Goal: Task Accomplishment & Management: Manage account settings

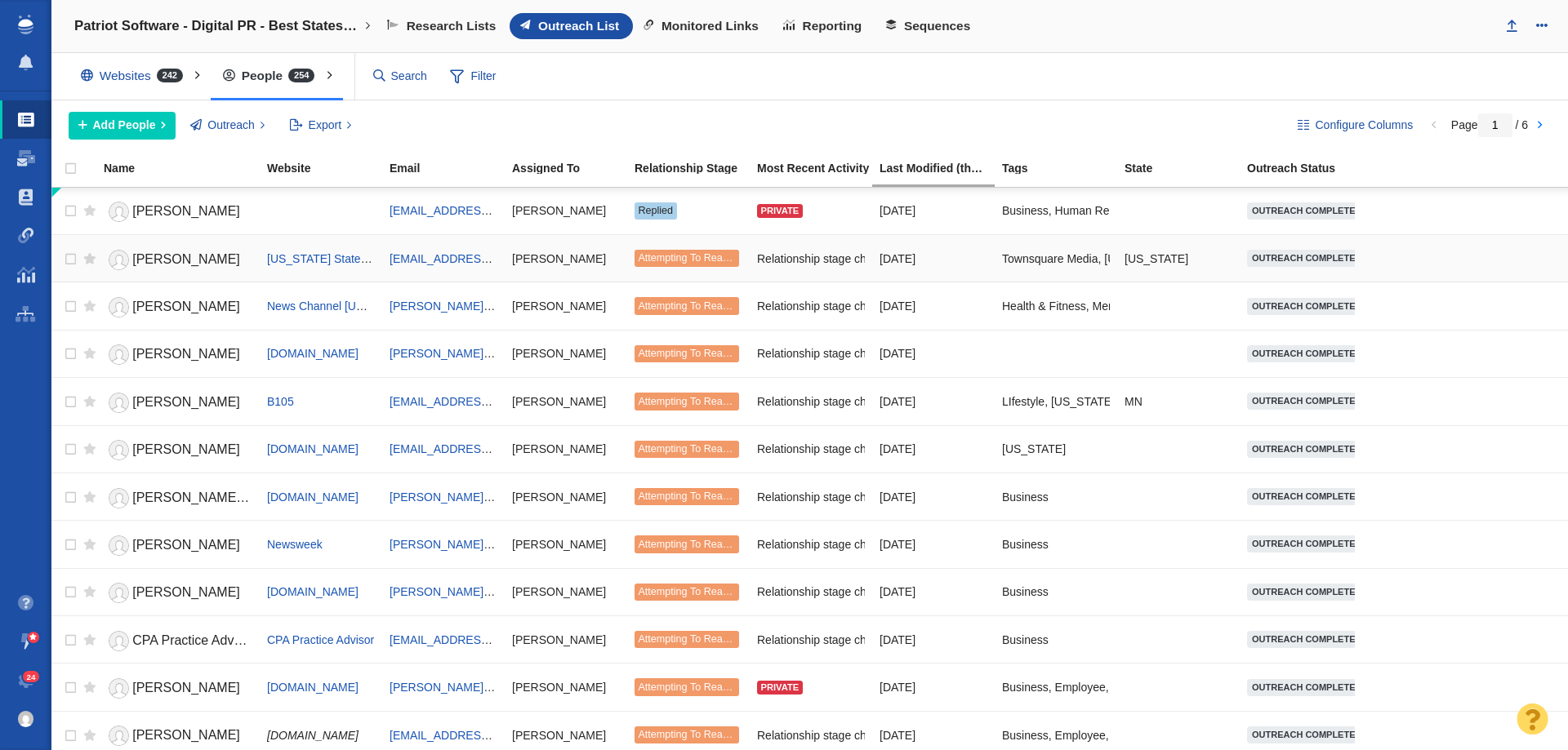
click at [689, 254] on span "Attempting To Reach (2 tries)" at bounding box center [704, 258] width 133 height 12
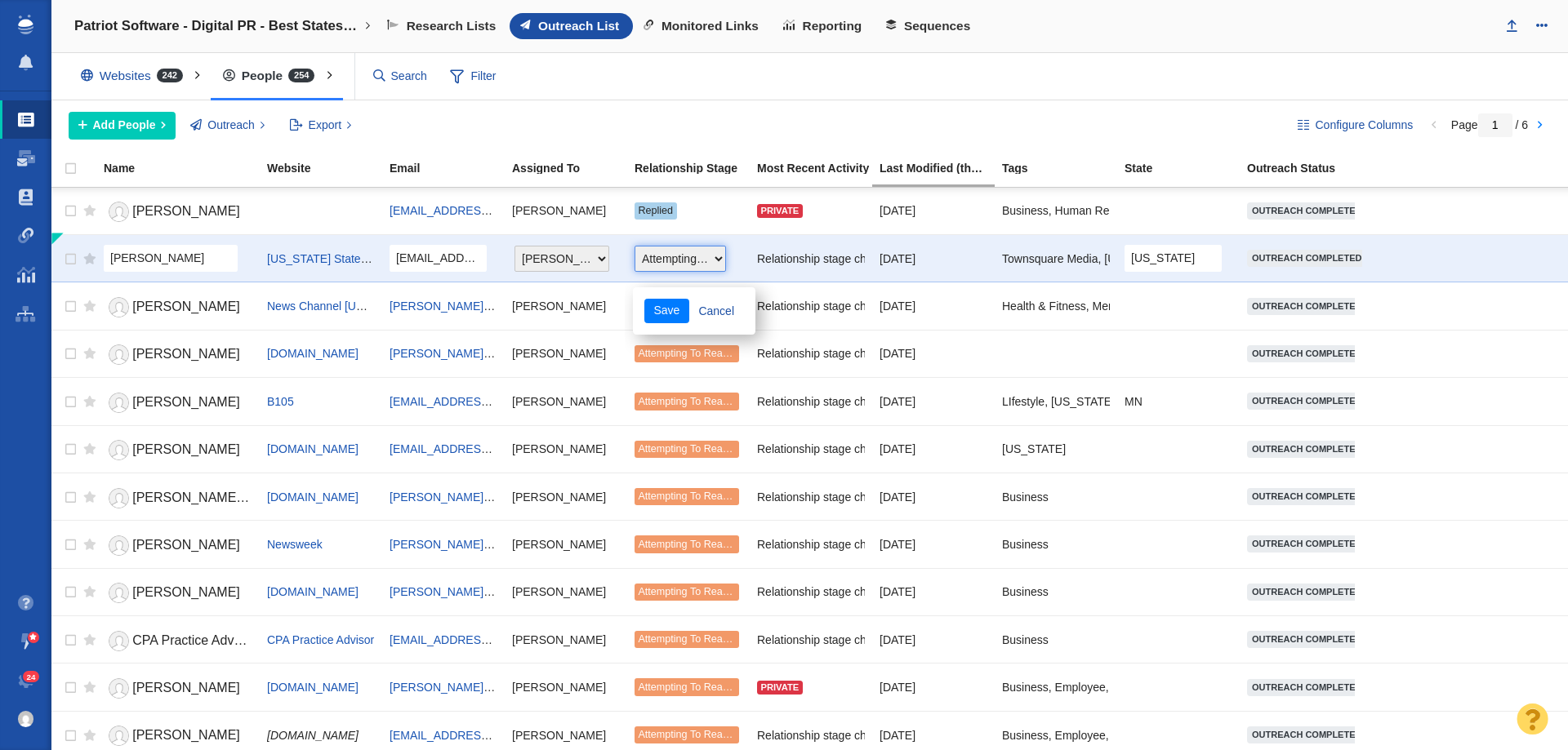
click at [711, 257] on select "Choose One Not Started Scheduled Attempting To Reach Paused Bounce Send Failure…" at bounding box center [680, 258] width 91 height 26
click at [1016, 45] on div "Patriot Software - Digital PR - Best States to Start a Business New Project Rec…" at bounding box center [810, 27] width 1517 height 53
click at [933, 57] on div "Websites 242 All Websites Assigned To Me Recently Viewed Starred Outreach schol…" at bounding box center [810, 77] width 1517 height 47
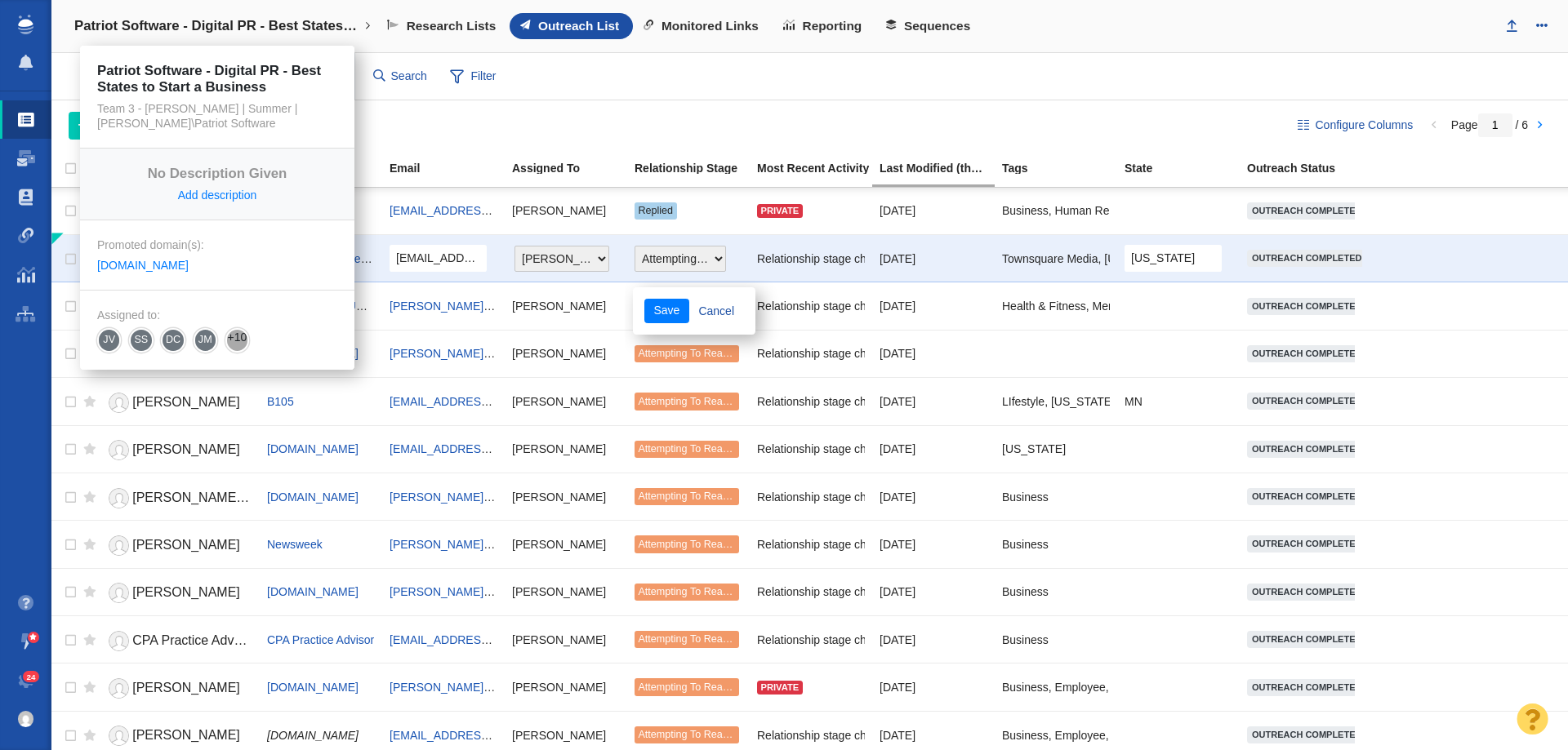
click at [148, 11] on link "Patriot Software - Digital PR - Best States to Start a Business" at bounding box center [223, 27] width 320 height 40
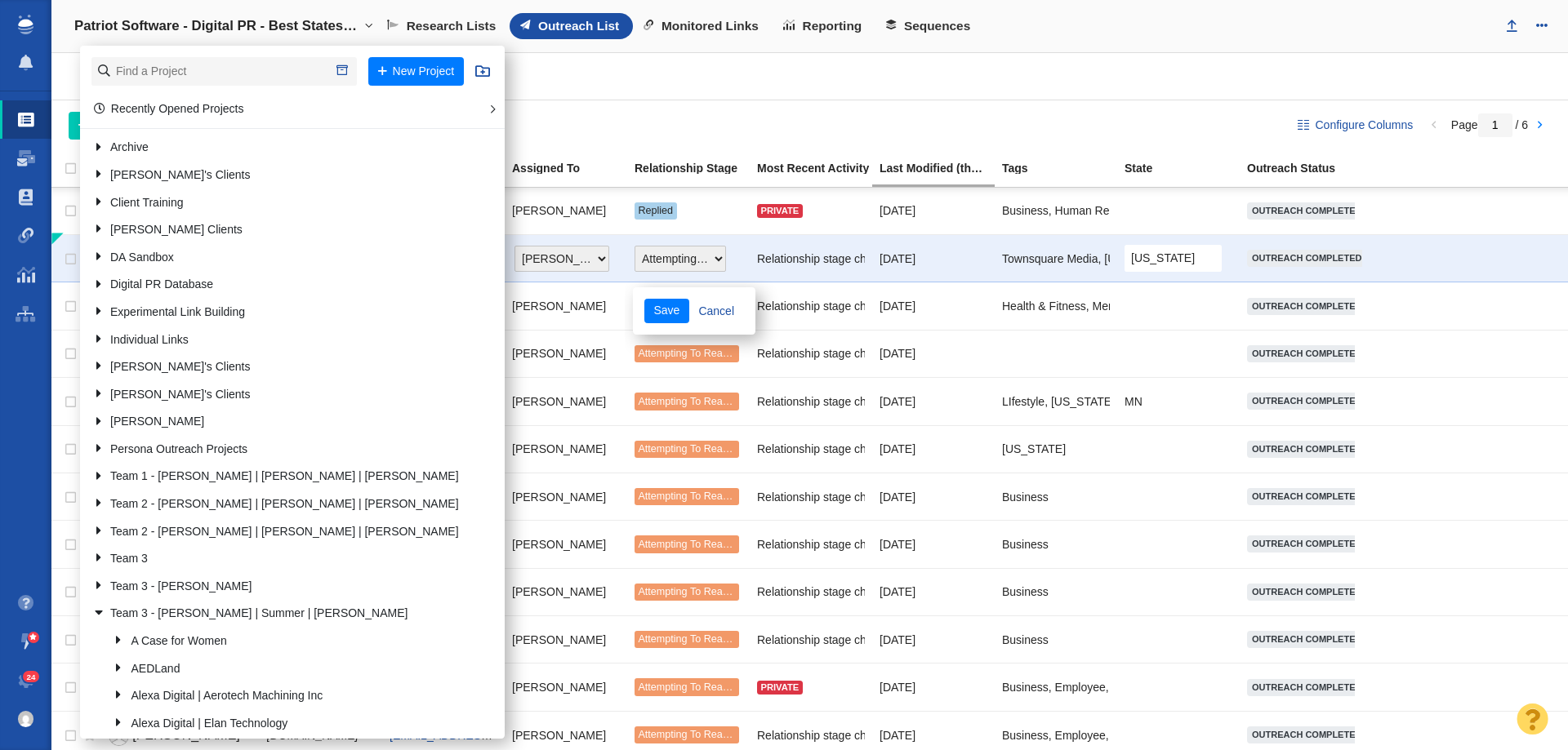
click at [149, 26] on h4 "Patriot Software - Digital PR - Best States to Start a Business" at bounding box center [217, 26] width 286 height 16
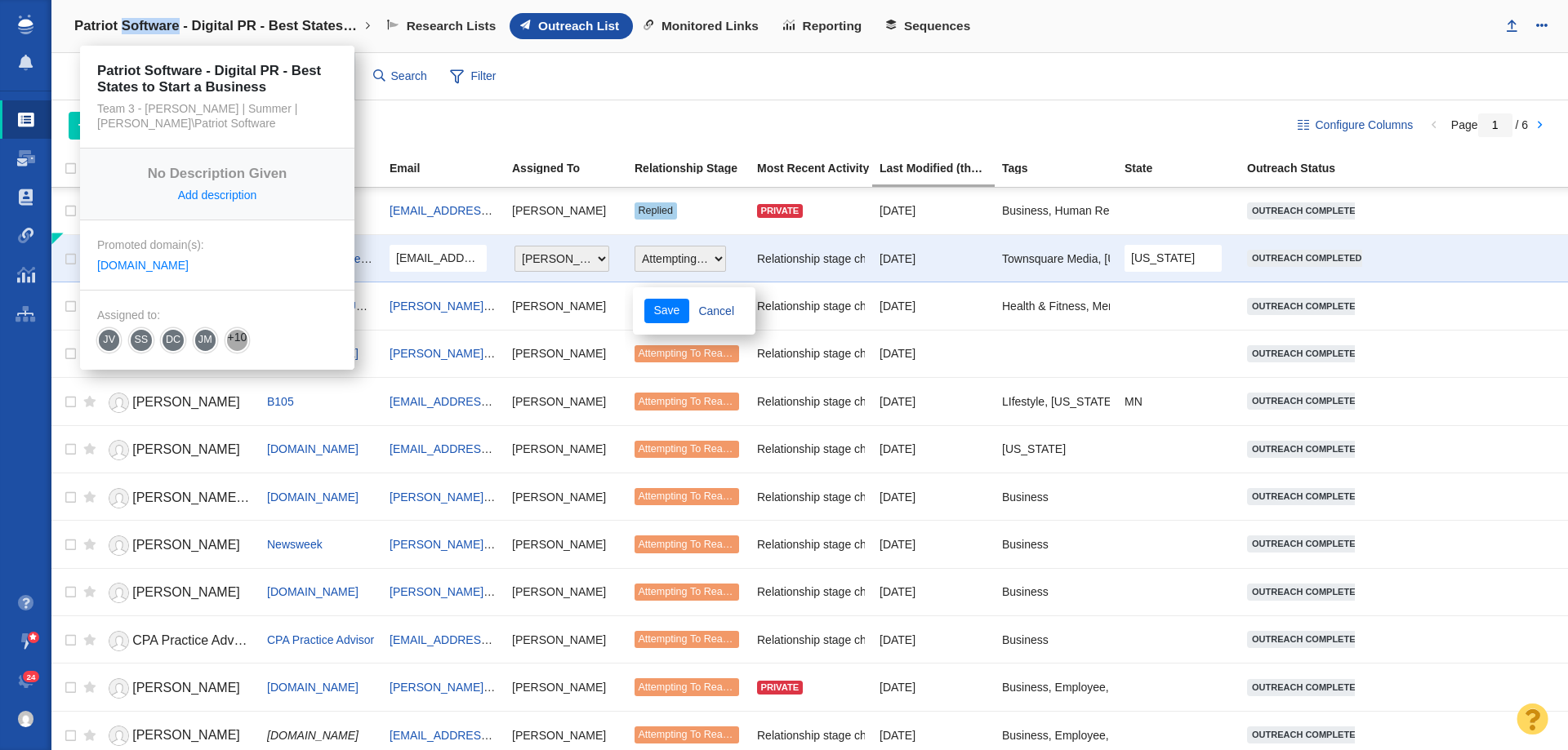
click at [150, 26] on h4 "Patriot Software - Digital PR - Best States to Start a Business" at bounding box center [217, 26] width 286 height 16
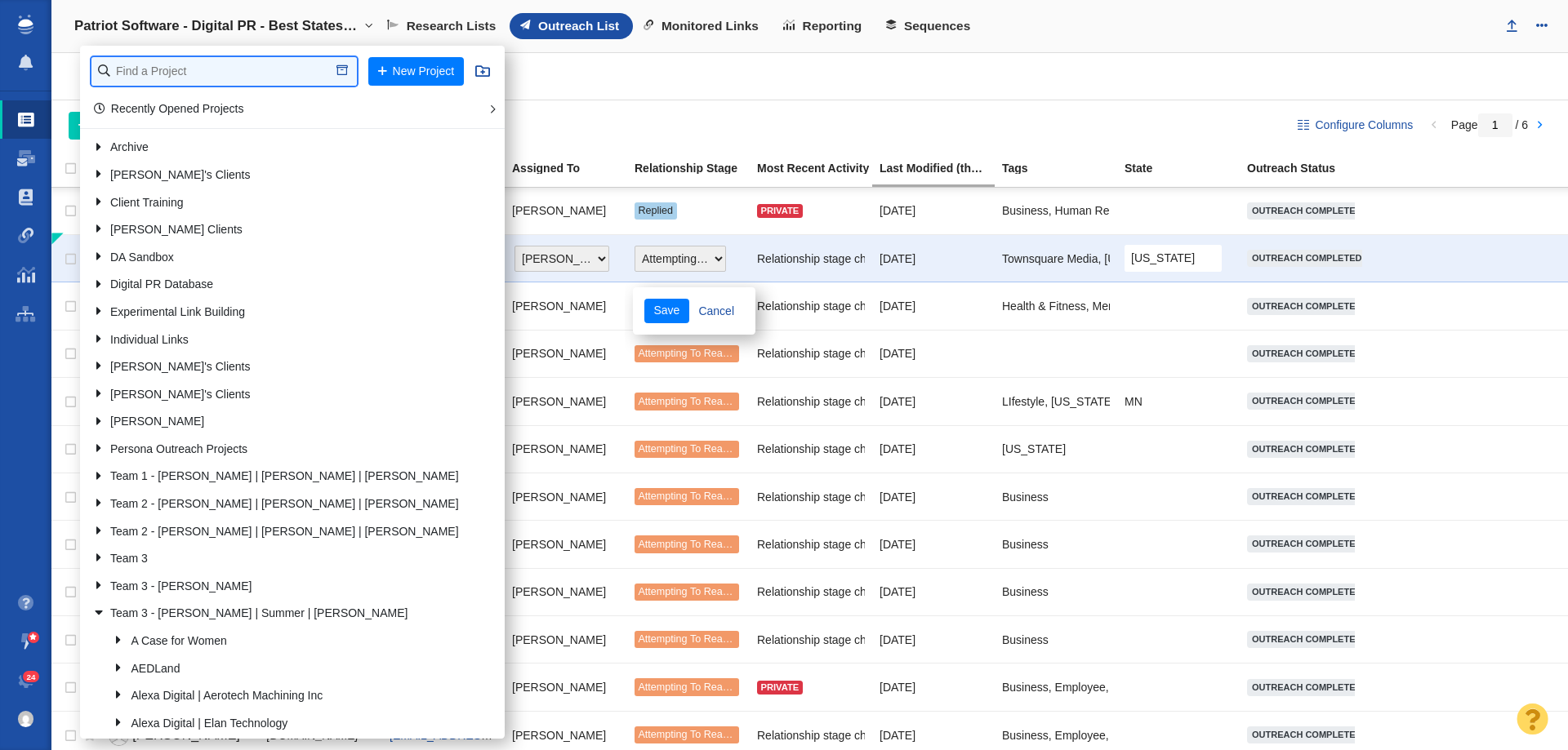
click at [154, 60] on input "text" at bounding box center [224, 71] width 265 height 29
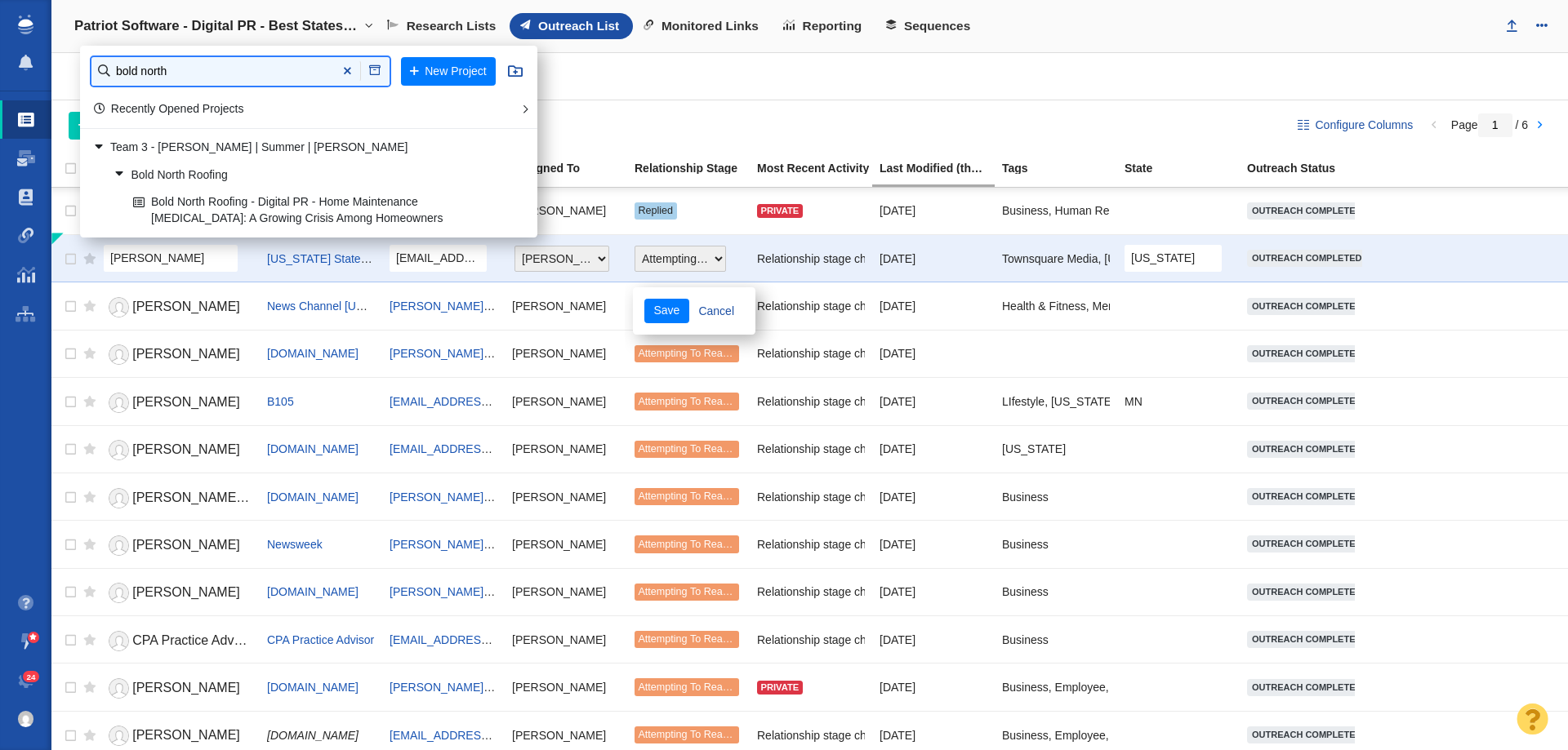
type input "bold north"
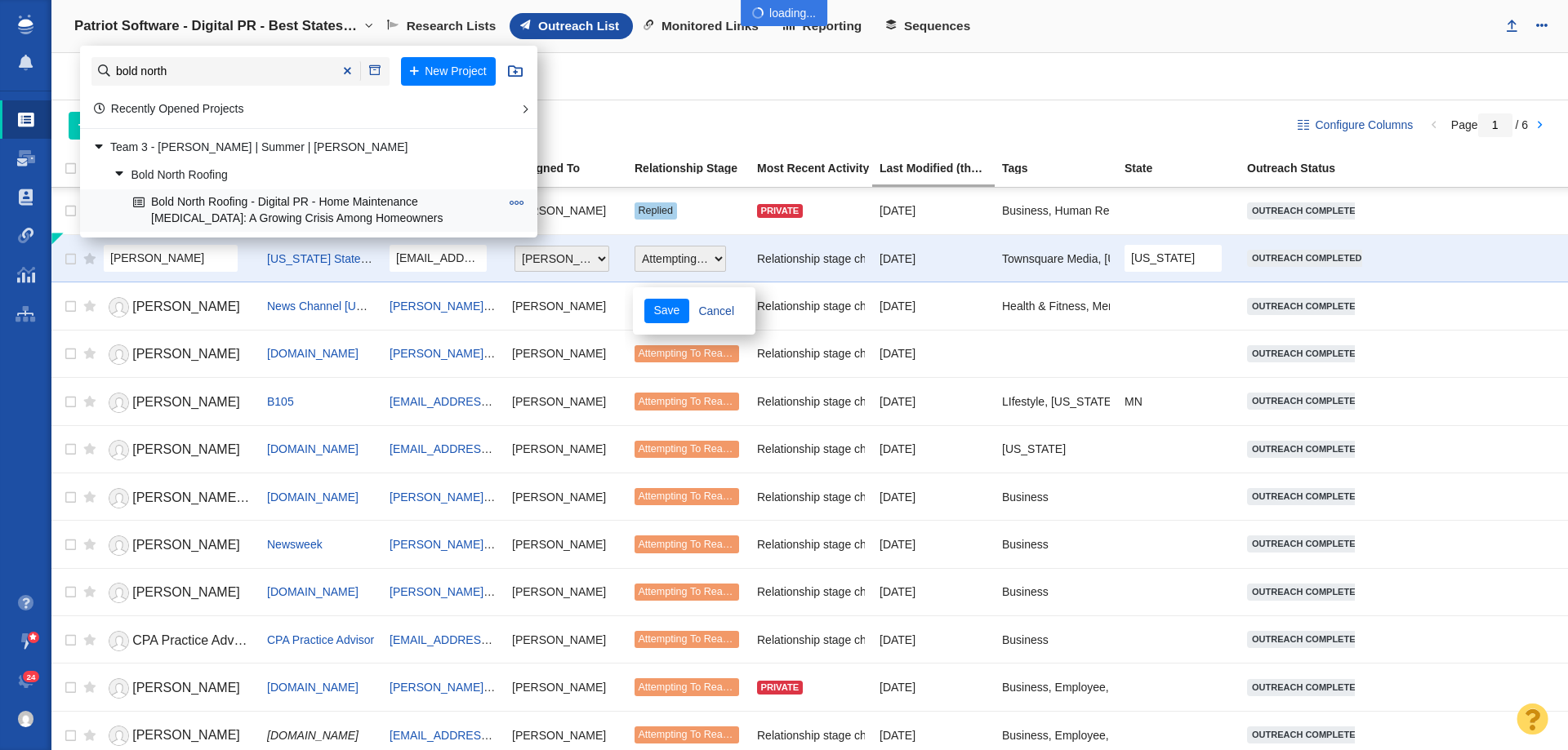
click at [303, 212] on link "Bold North Roofing - Digital PR - Home Maintenance [MEDICAL_DATA]: A Growing Cr…" at bounding box center [316, 210] width 375 height 41
click at [240, 194] on link "Bold North Roofing - Digital PR - Home Maintenance [MEDICAL_DATA]: A Growing Cr…" at bounding box center [316, 210] width 375 height 41
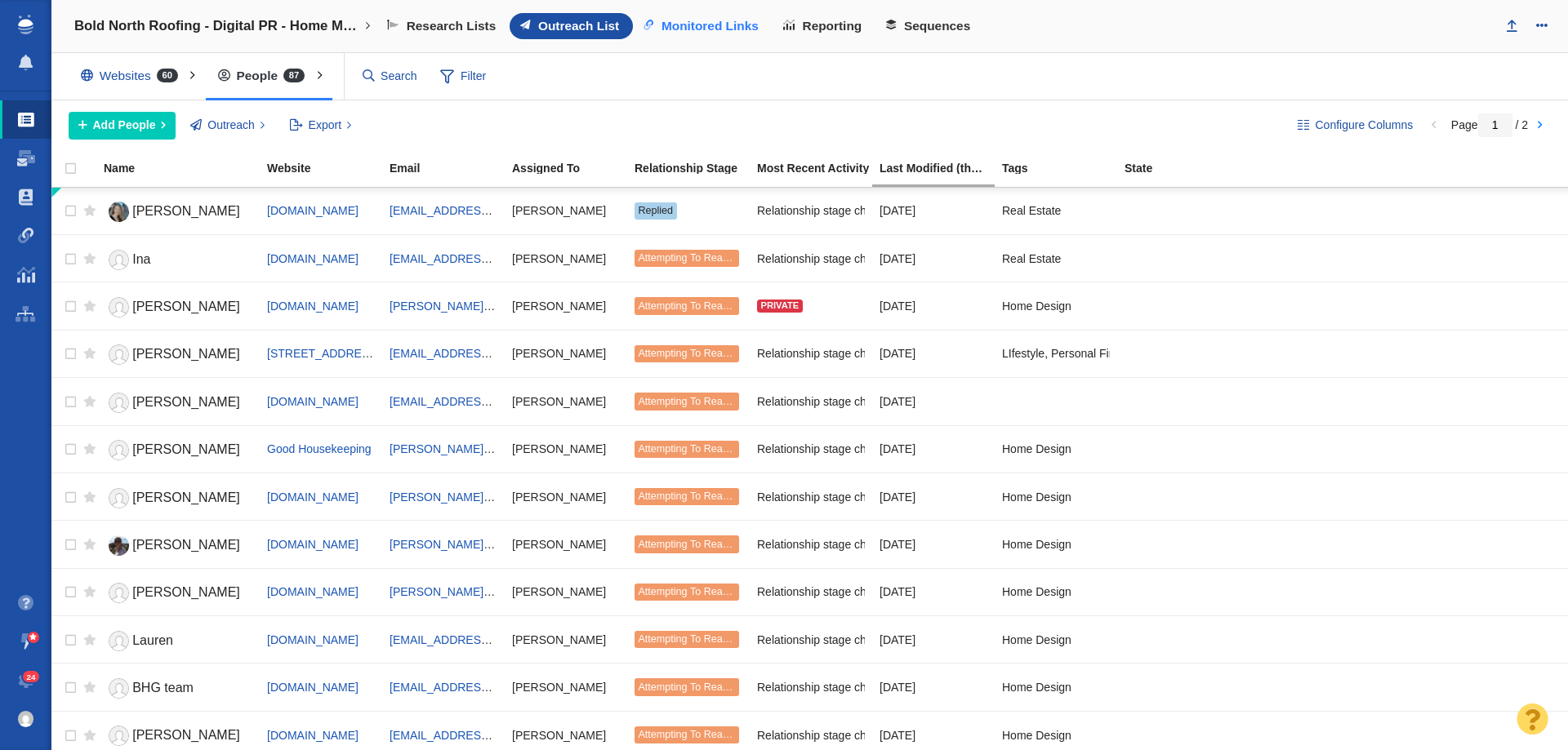
click at [681, 16] on link "Monitored Links" at bounding box center [702, 26] width 140 height 26
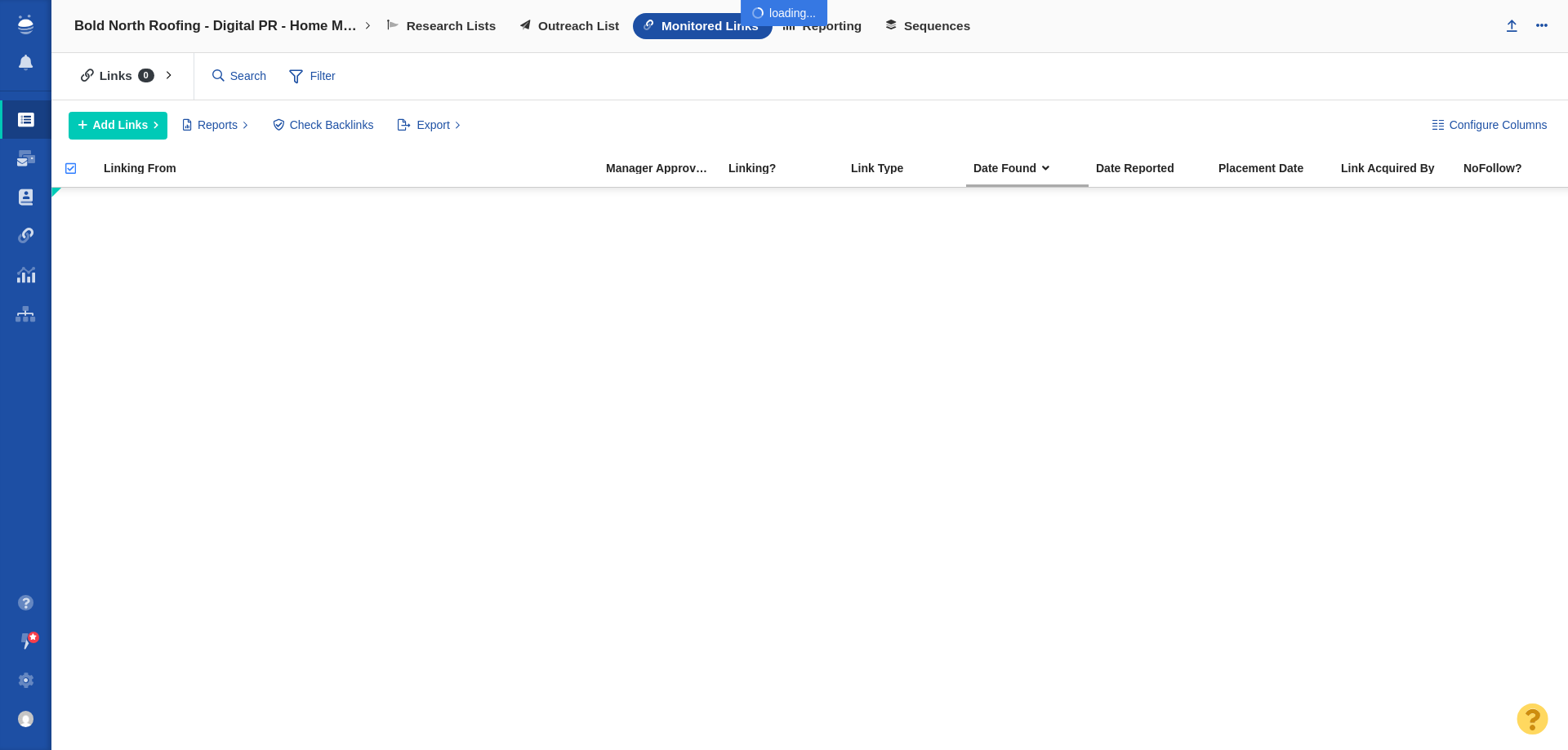
click at [587, 19] on body "Projects Dashboard Websites People Link Monitoring Reports Projects Home Help C…" at bounding box center [784, 375] width 1568 height 750
click at [586, 21] on span "Outreach List" at bounding box center [579, 26] width 81 height 15
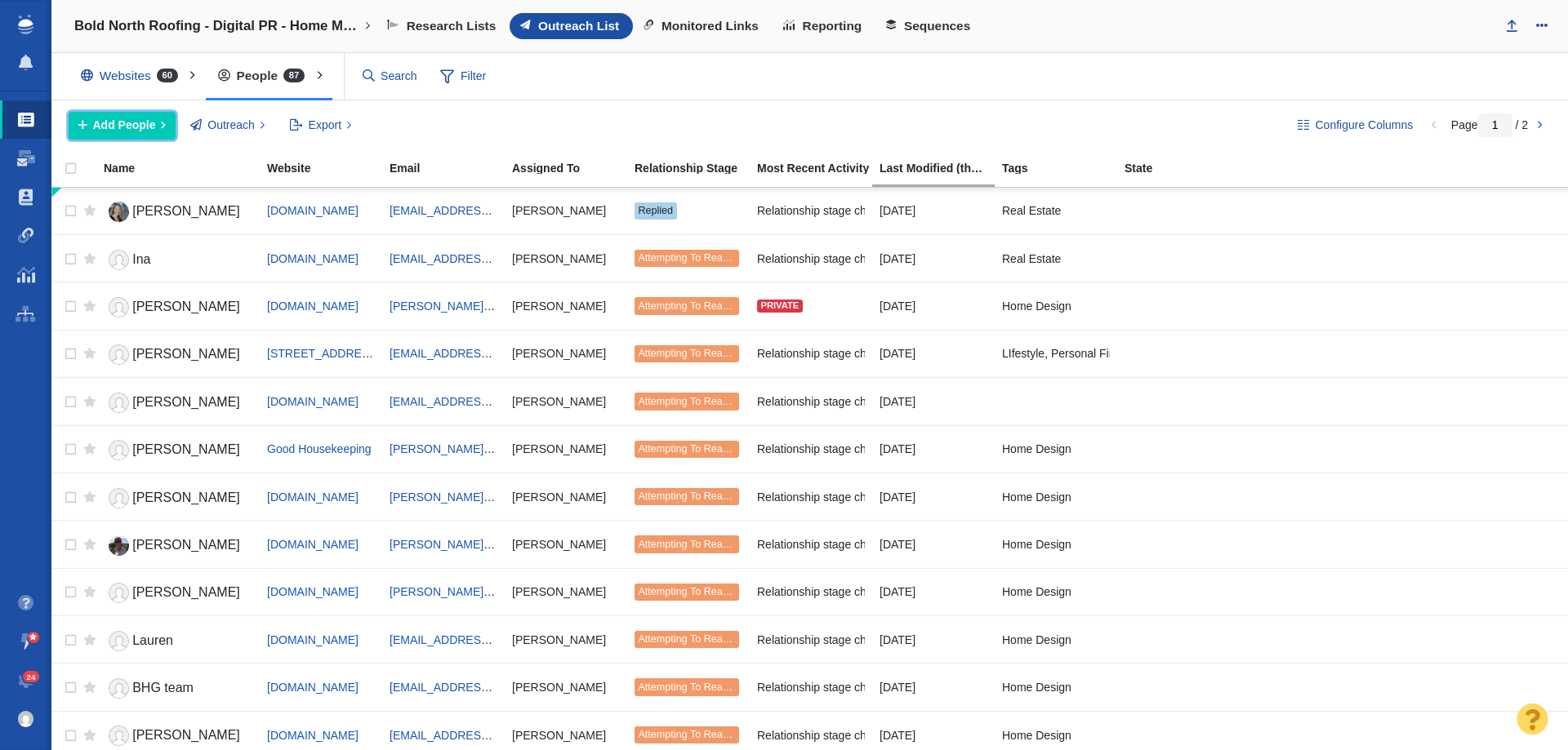
click at [127, 129] on span "Add People" at bounding box center [125, 125] width 63 height 17
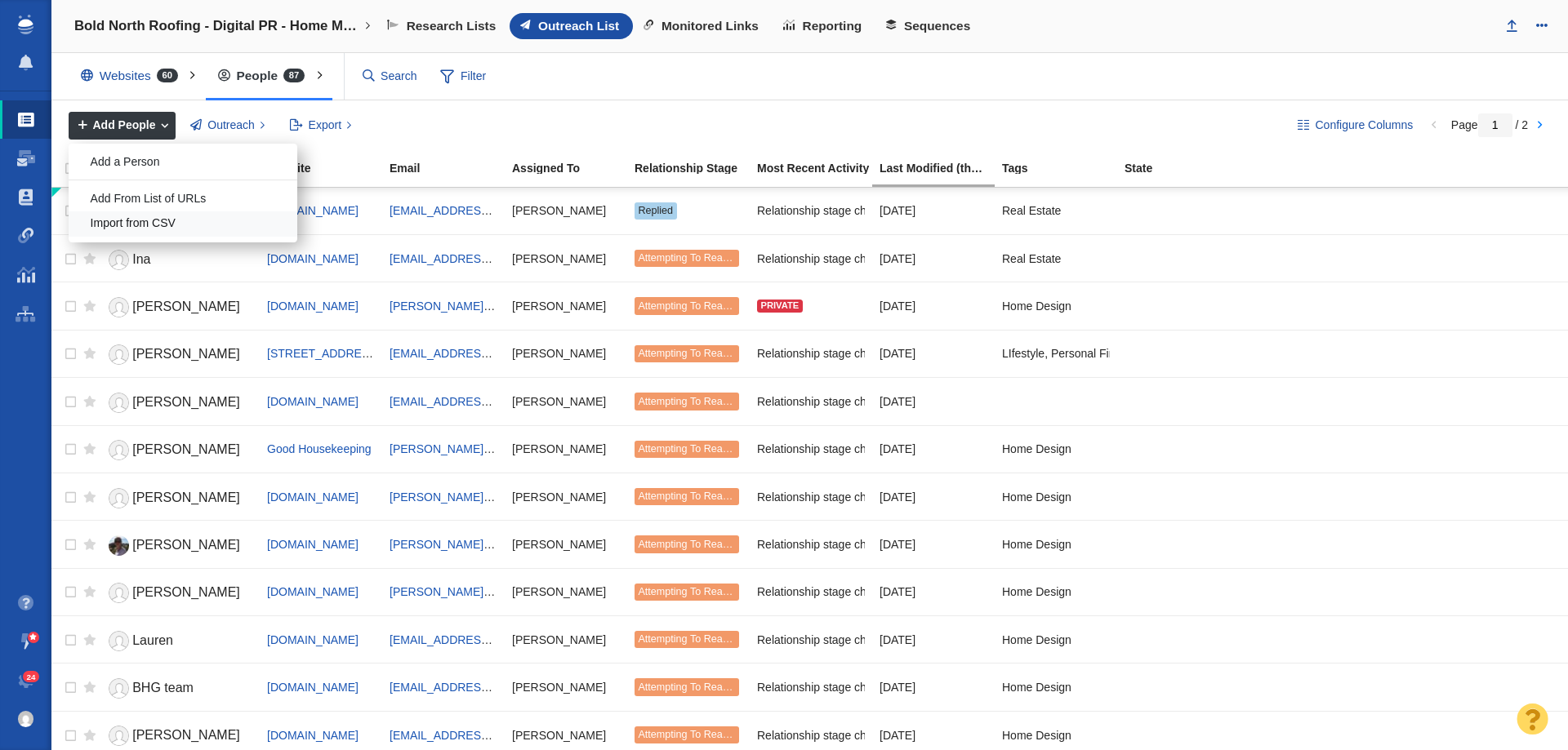
click at [166, 226] on div "Import from CSV" at bounding box center [182, 225] width 229 height 26
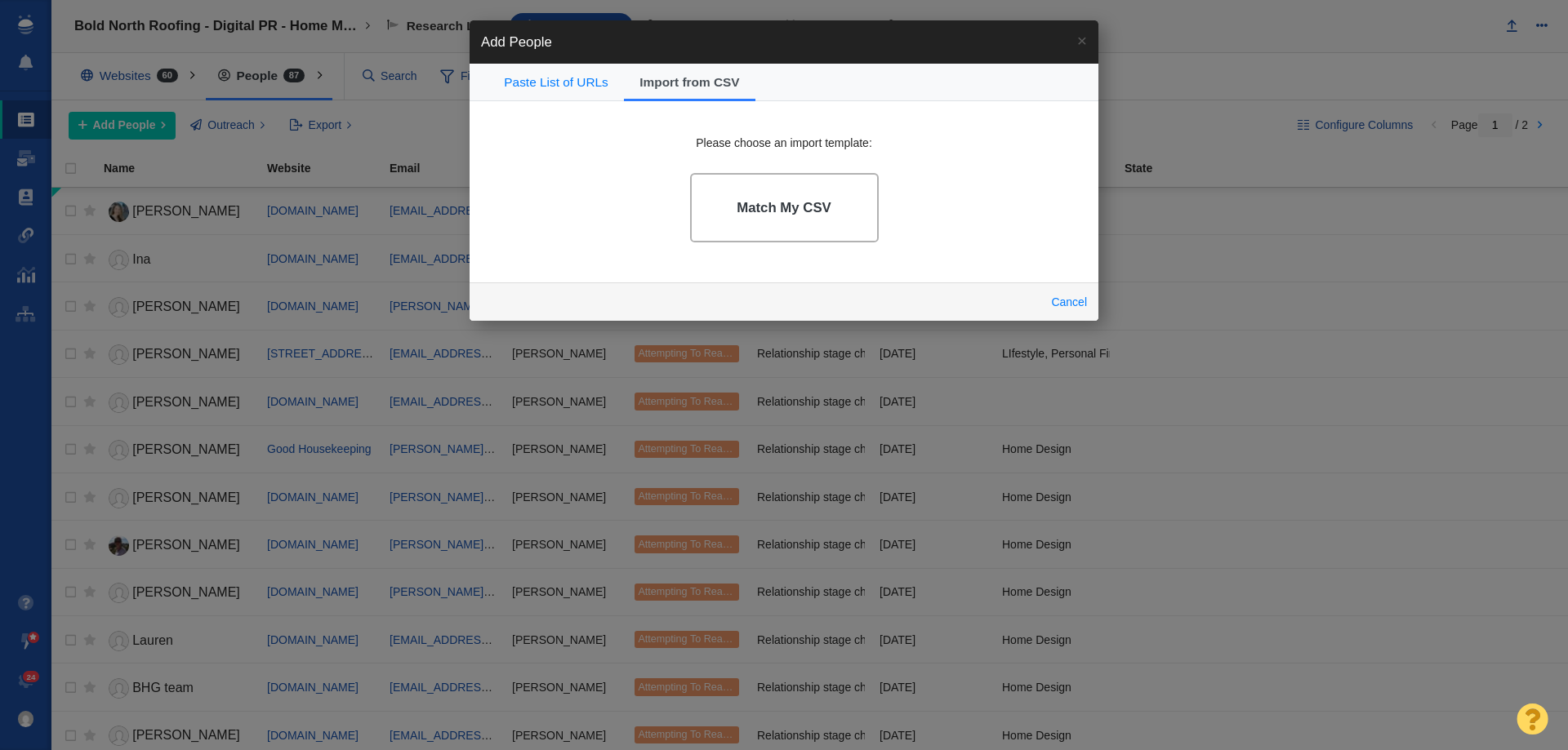
click at [797, 218] on link "Match My CSV" at bounding box center [784, 208] width 189 height 69
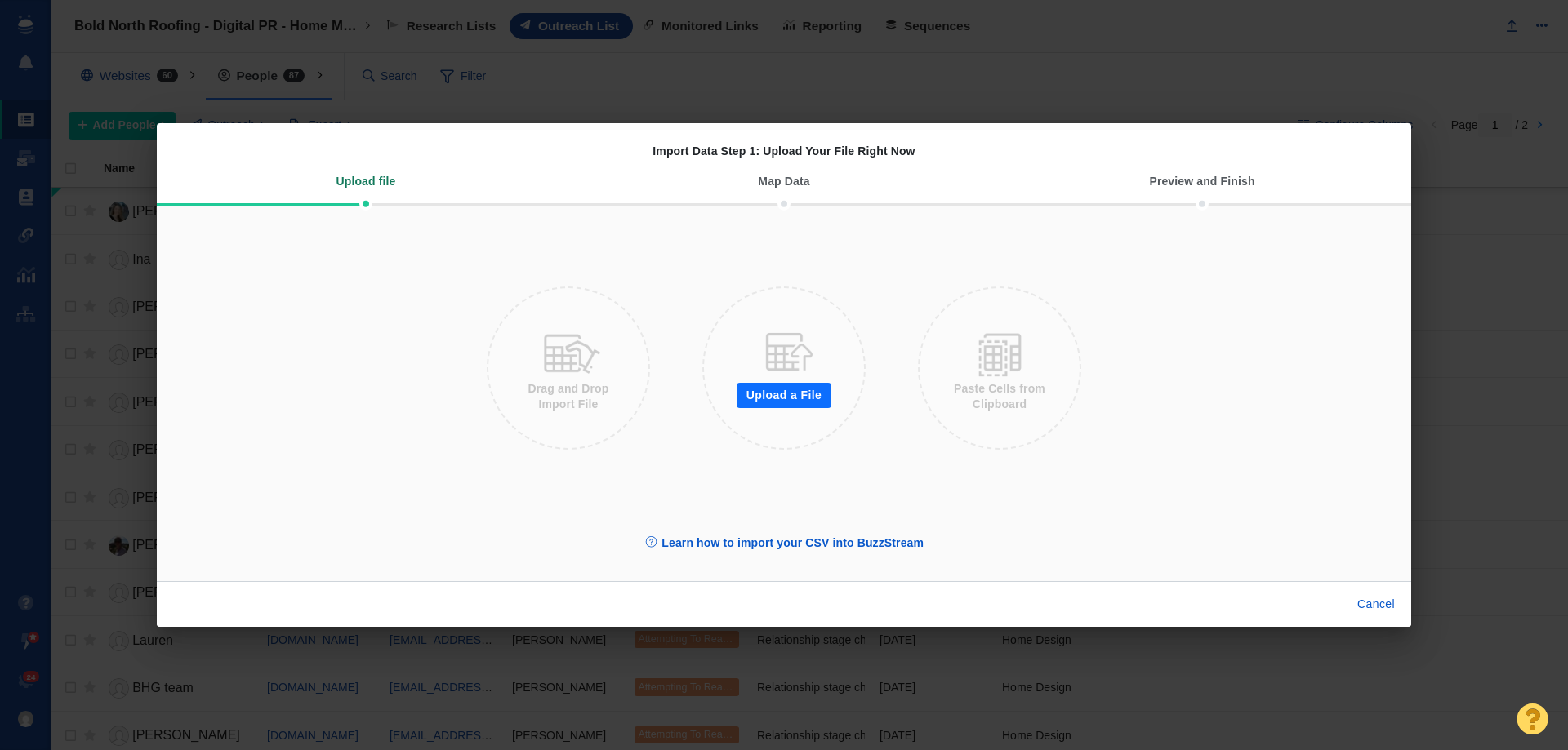
click at [779, 381] on div at bounding box center [785, 351] width 60 height 60
click at [782, 391] on button "Upload a File" at bounding box center [784, 396] width 95 height 26
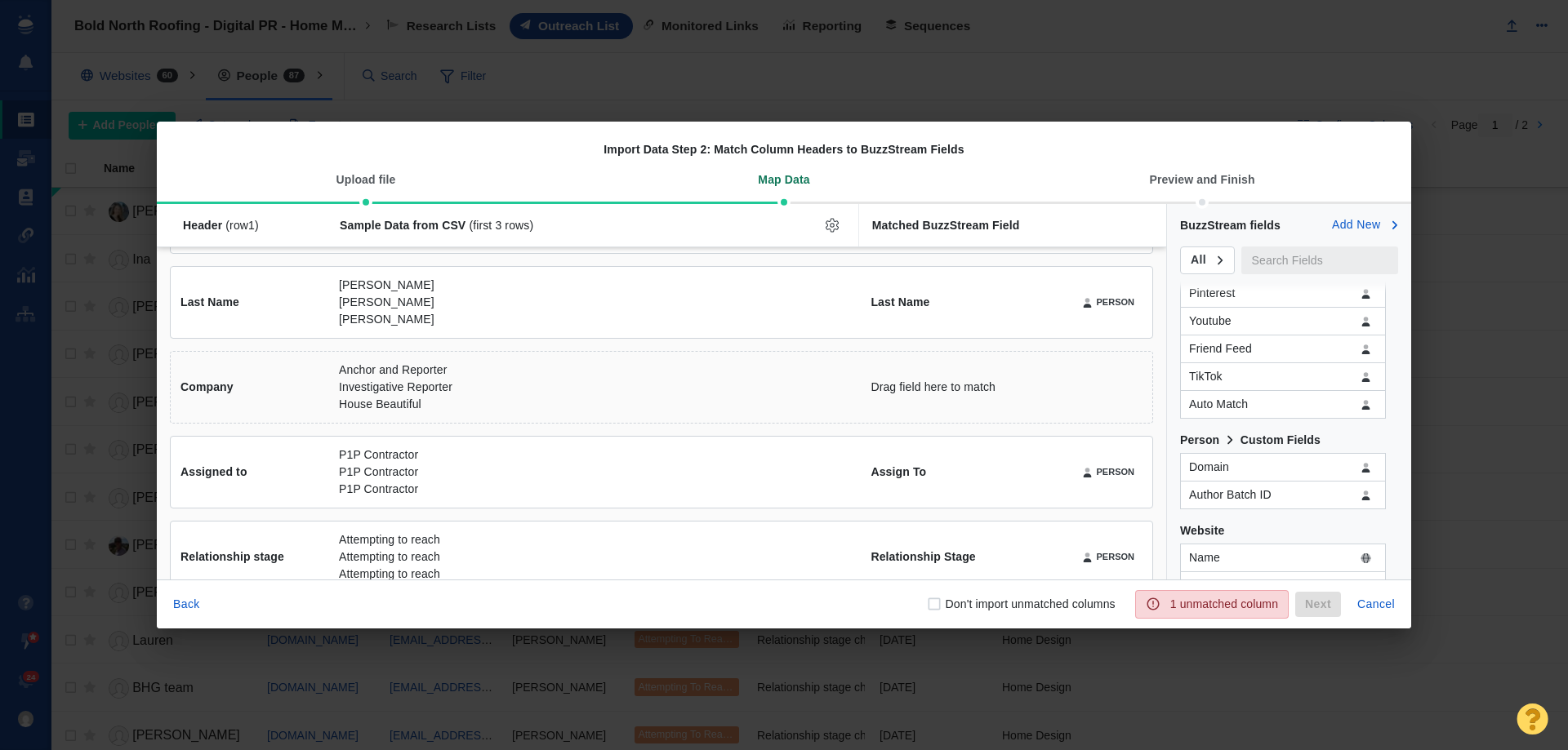
scroll to position [980, 0]
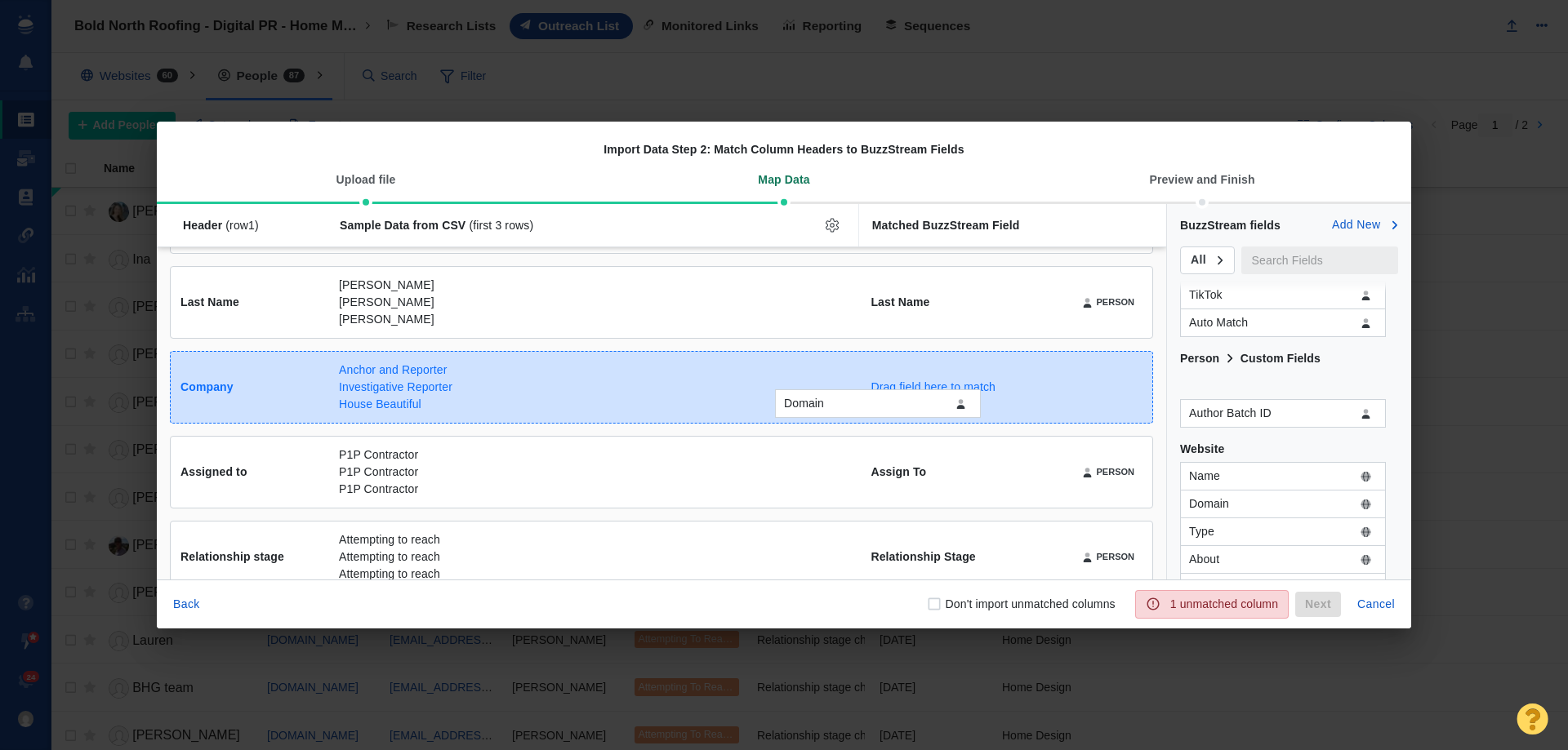
drag, startPoint x: 1238, startPoint y: 389, endPoint x: 833, endPoint y: 407, distance: 405.4
click at [833, 407] on div "Domain Header (row 1 ) Sample Data from CSV (first 3 rows) Matched BuzzStream F…" at bounding box center [783, 391] width 1254 height 375
checkbox input "true"
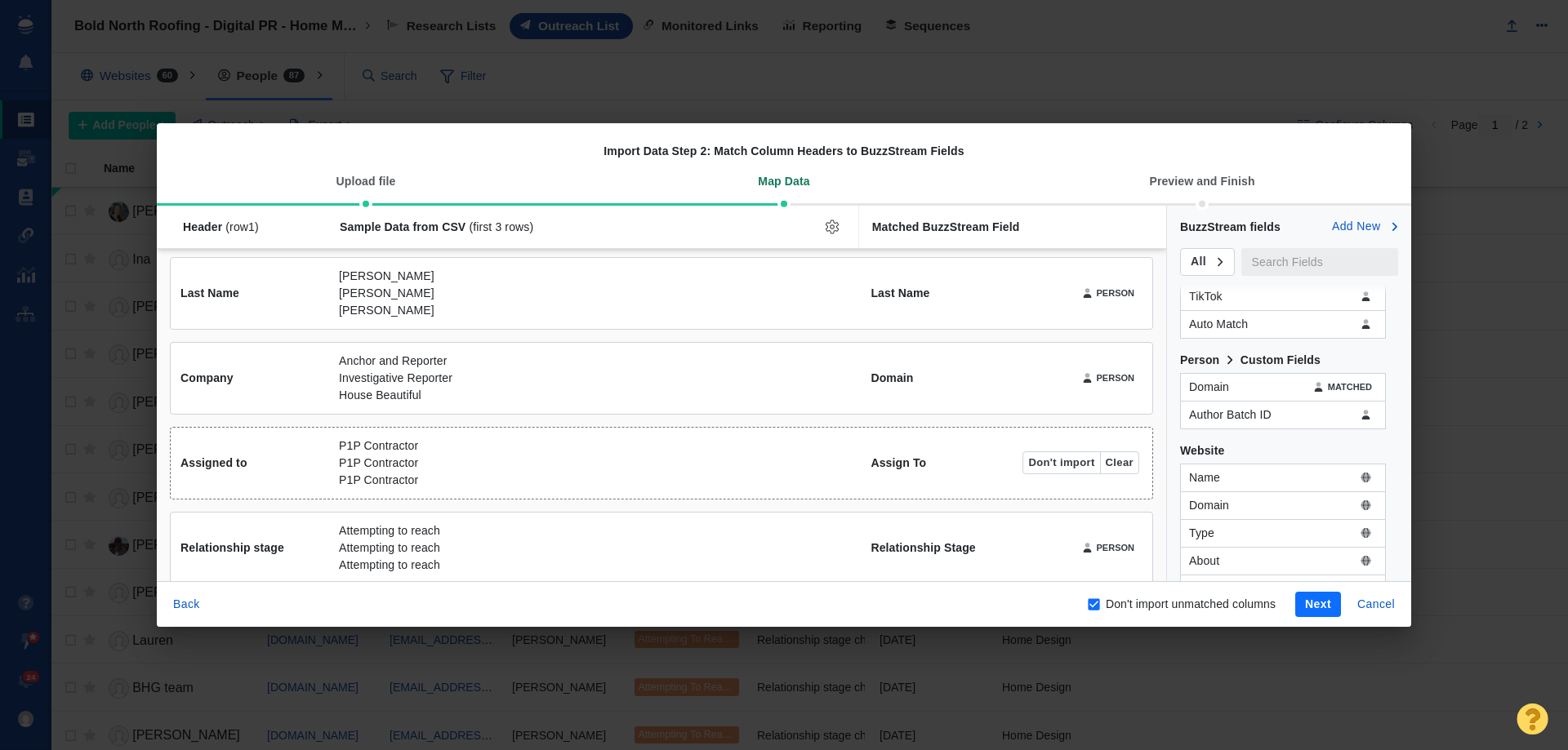
scroll to position [190, 0]
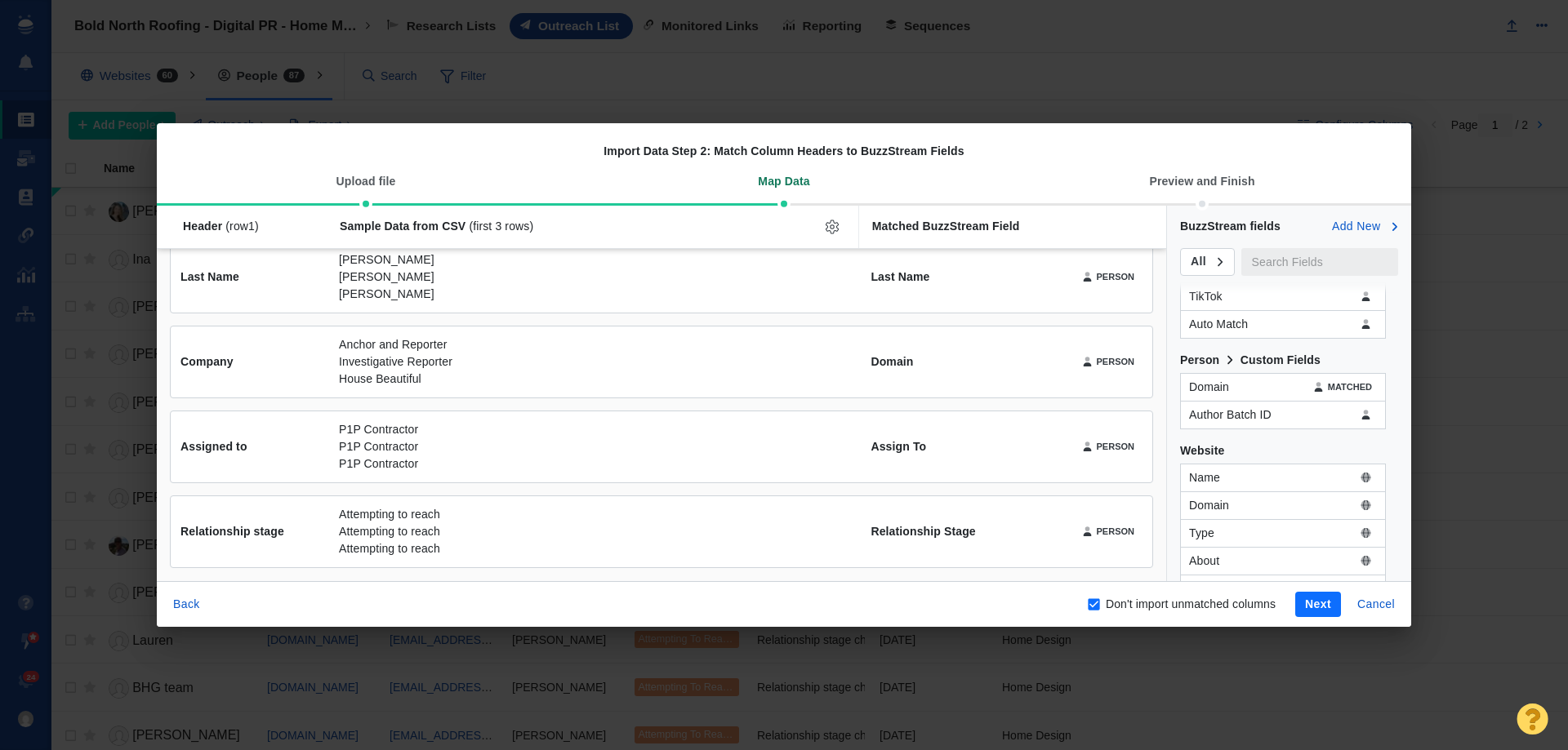
click at [1323, 606] on button "Next" at bounding box center [1318, 605] width 46 height 26
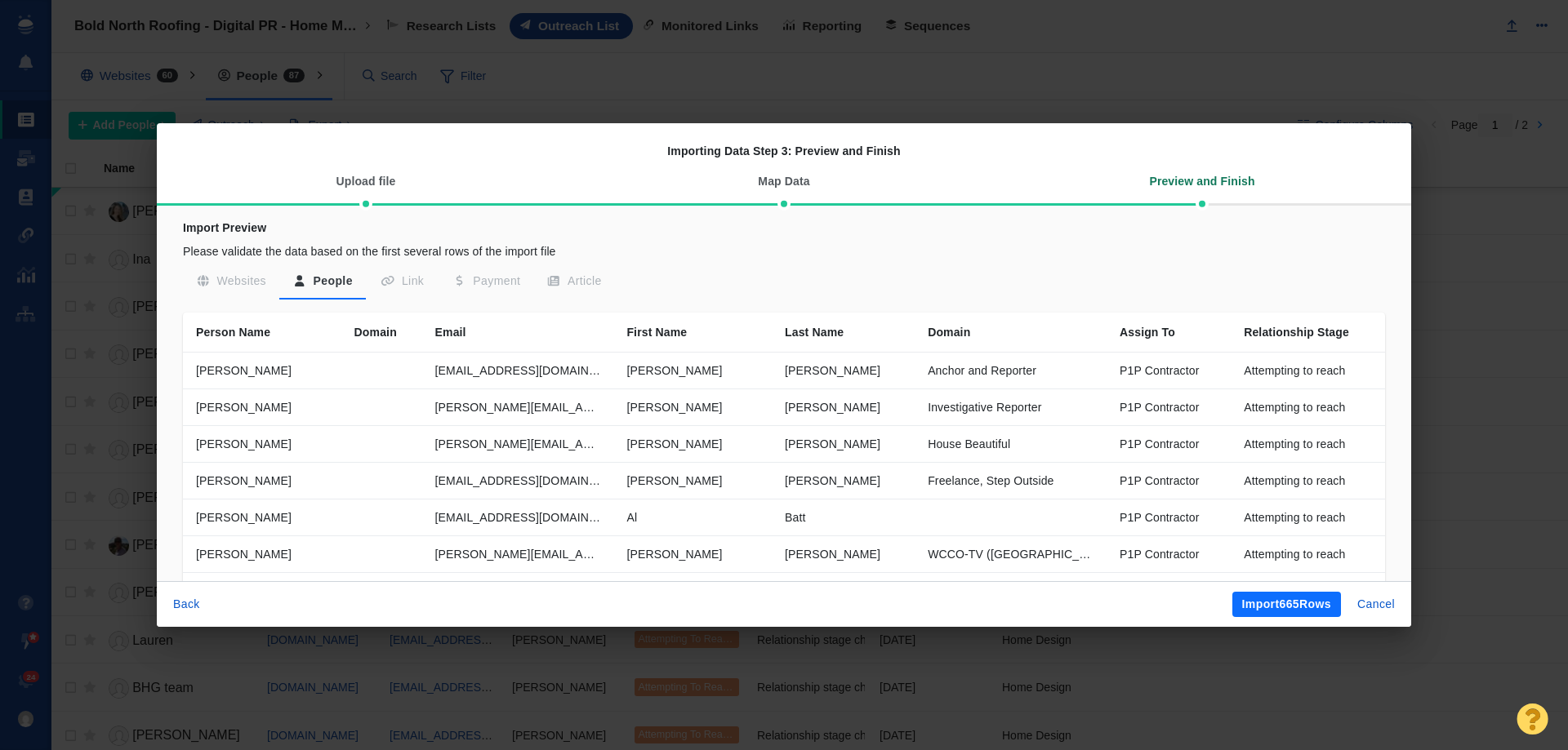
scroll to position [223, 0]
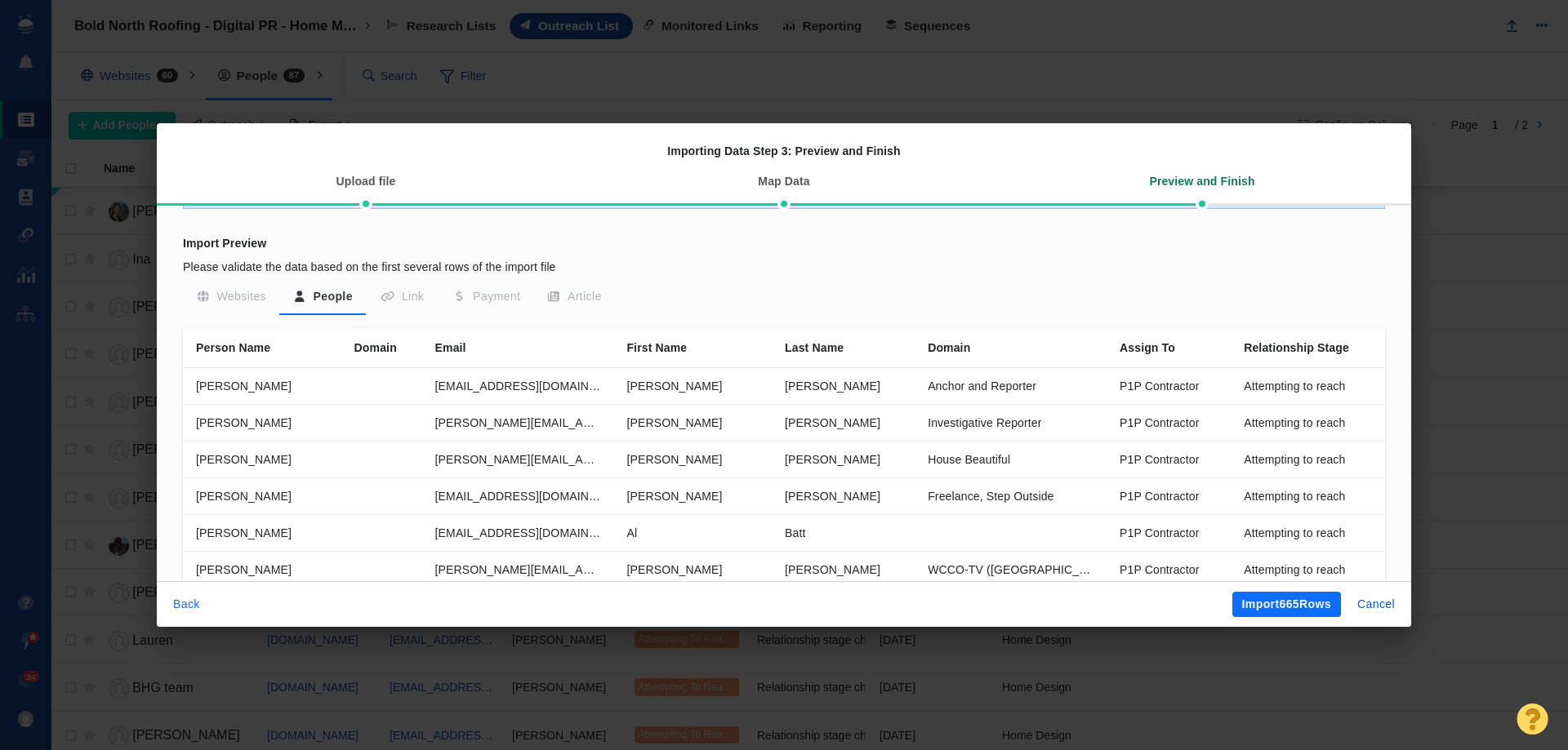
click at [188, 610] on button "Back" at bounding box center [186, 605] width 47 height 26
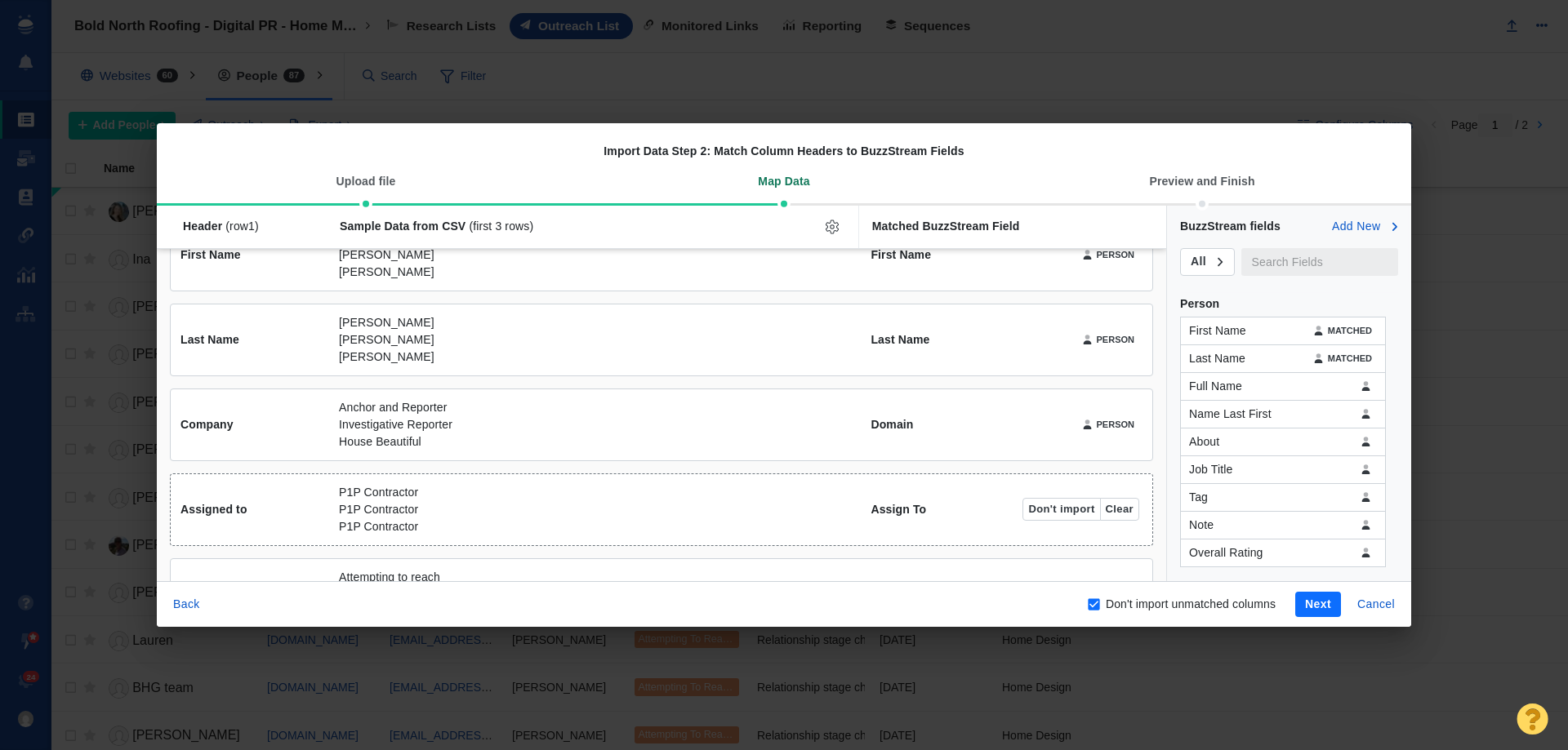
scroll to position [163, 0]
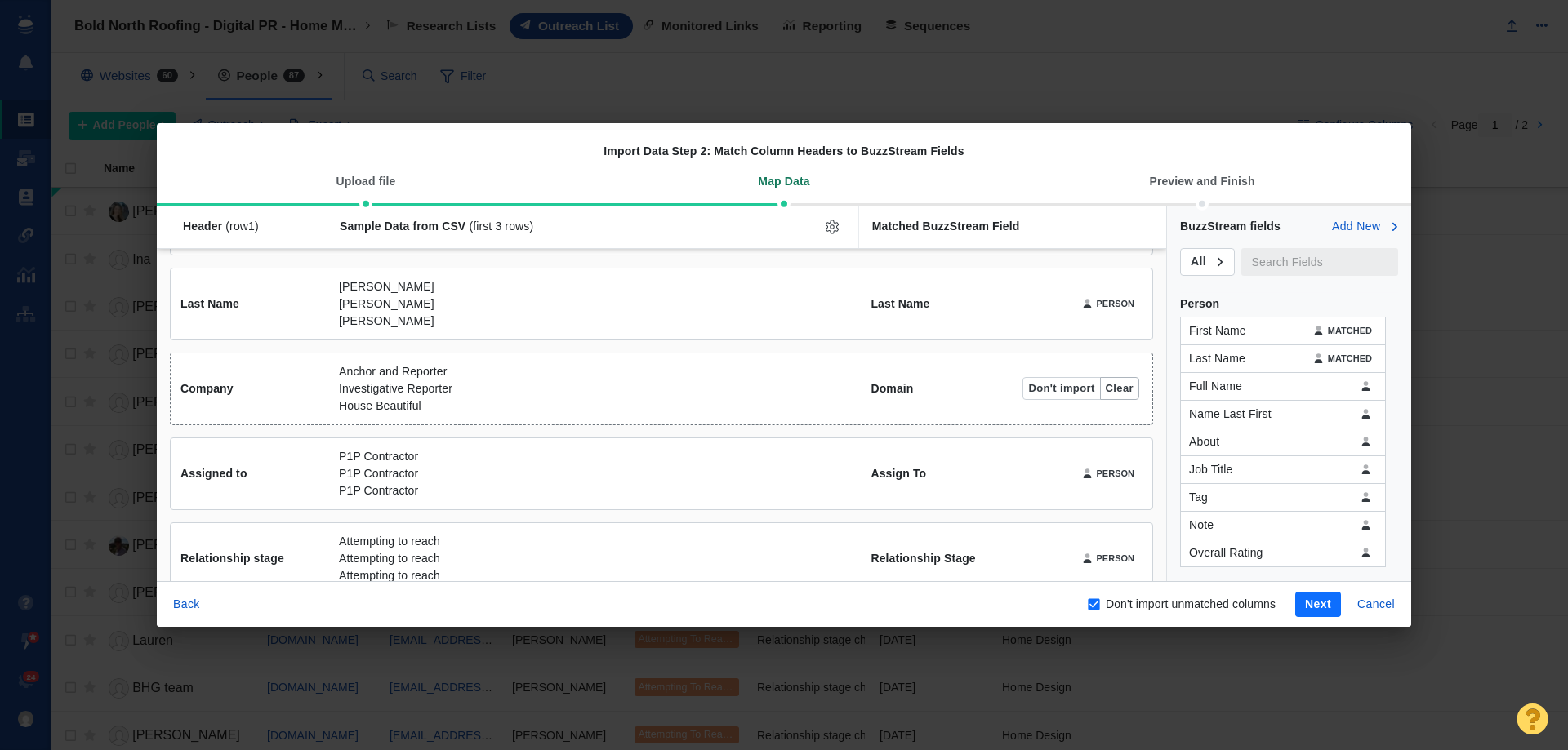
click at [1105, 389] on button "Clear" at bounding box center [1120, 388] width 40 height 23
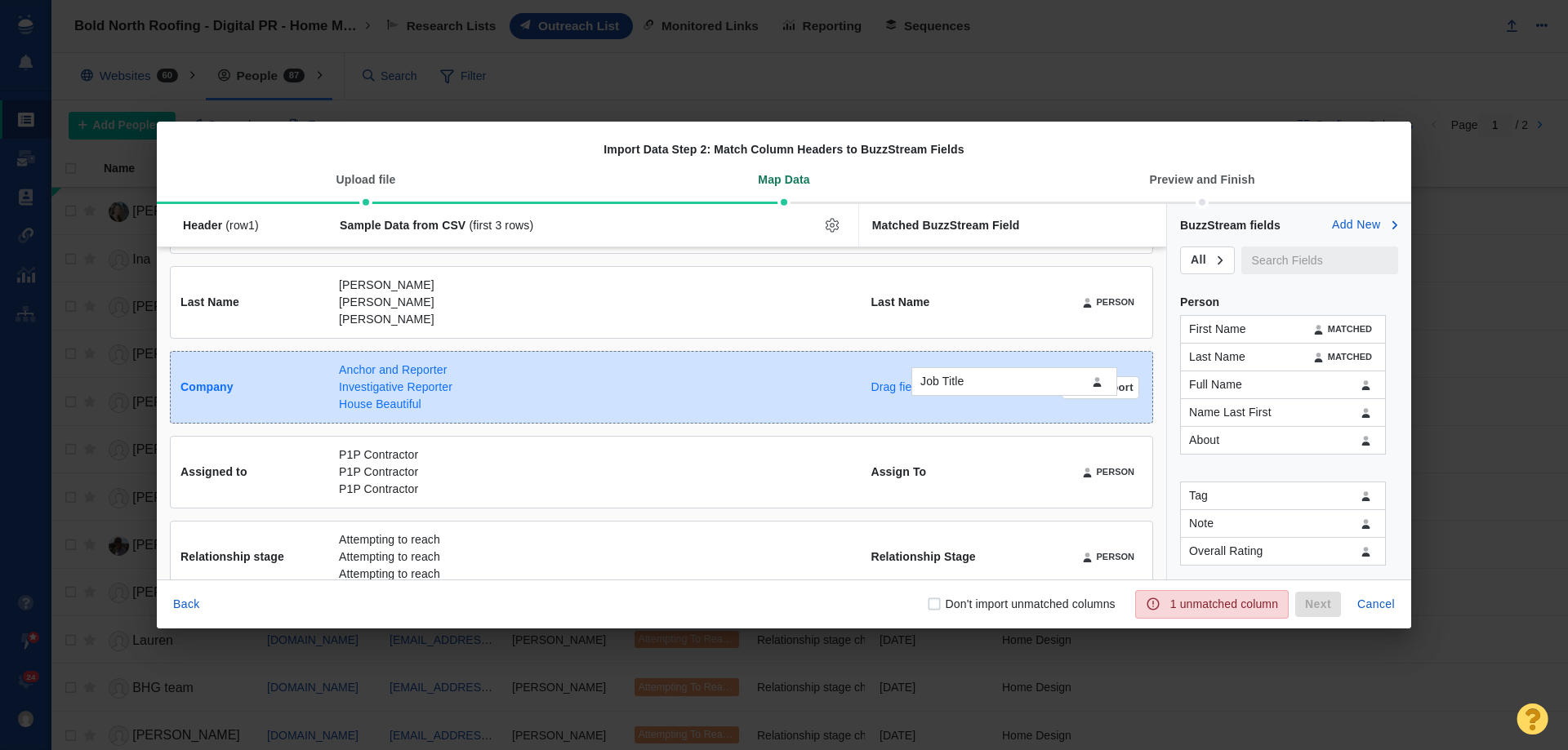
drag, startPoint x: 1227, startPoint y: 479, endPoint x: 958, endPoint y: 393, distance: 282.4
click at [958, 393] on div "Job Title Header (row 1 ) Sample Data from CSV (first 3 rows) Matched BuzzStrea…" at bounding box center [783, 391] width 1254 height 375
checkbox input "true"
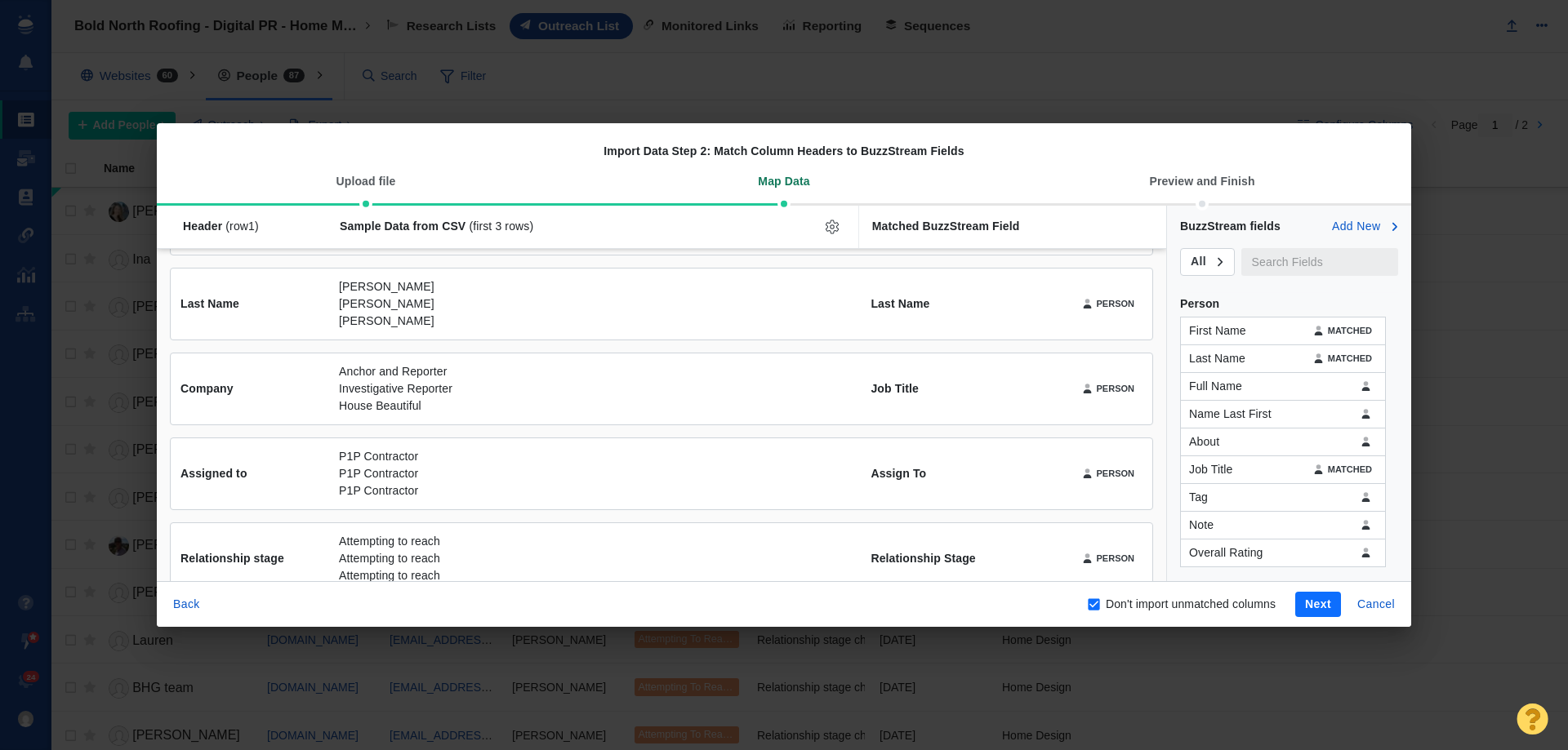
click at [1323, 610] on button "Next" at bounding box center [1318, 605] width 46 height 26
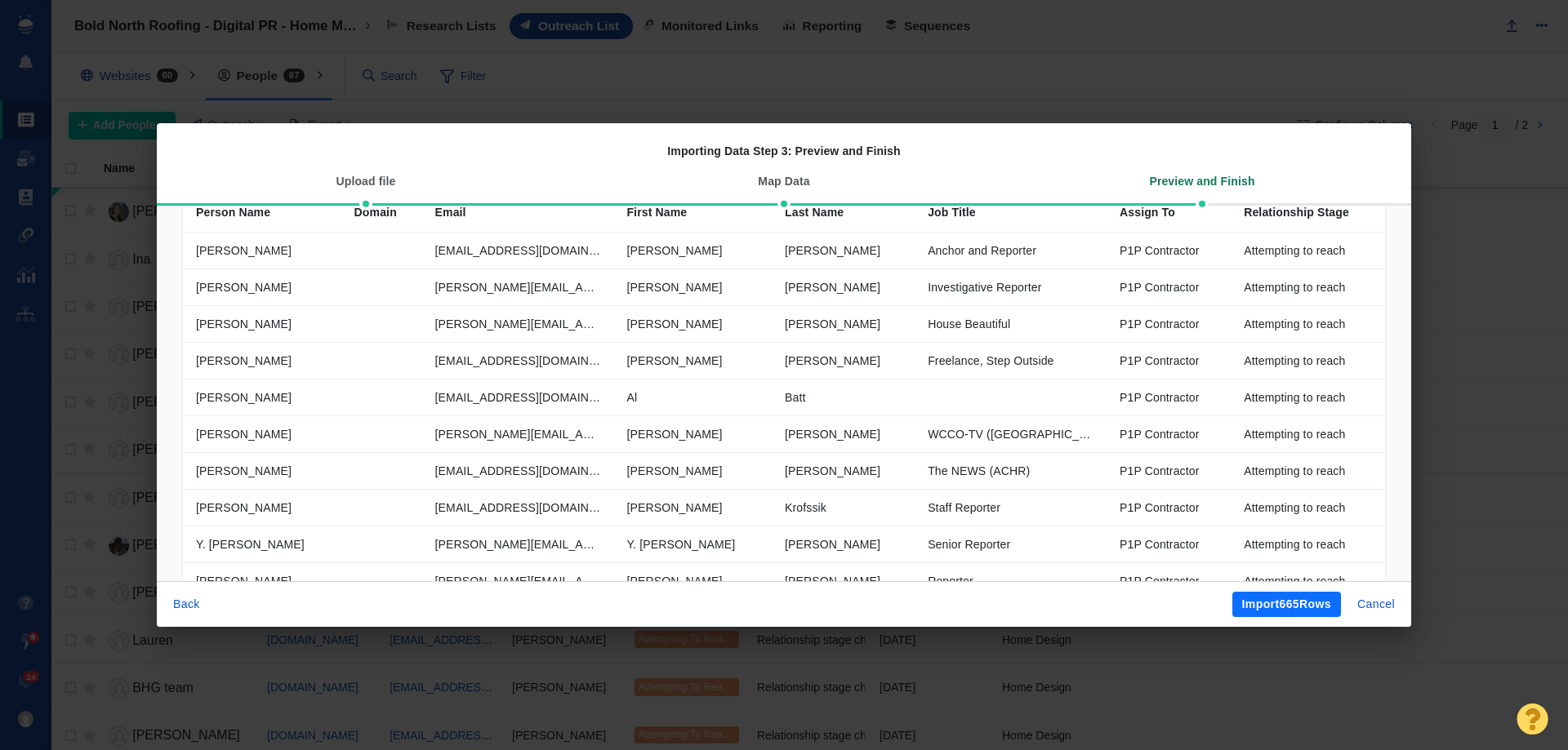
scroll to position [386, 0]
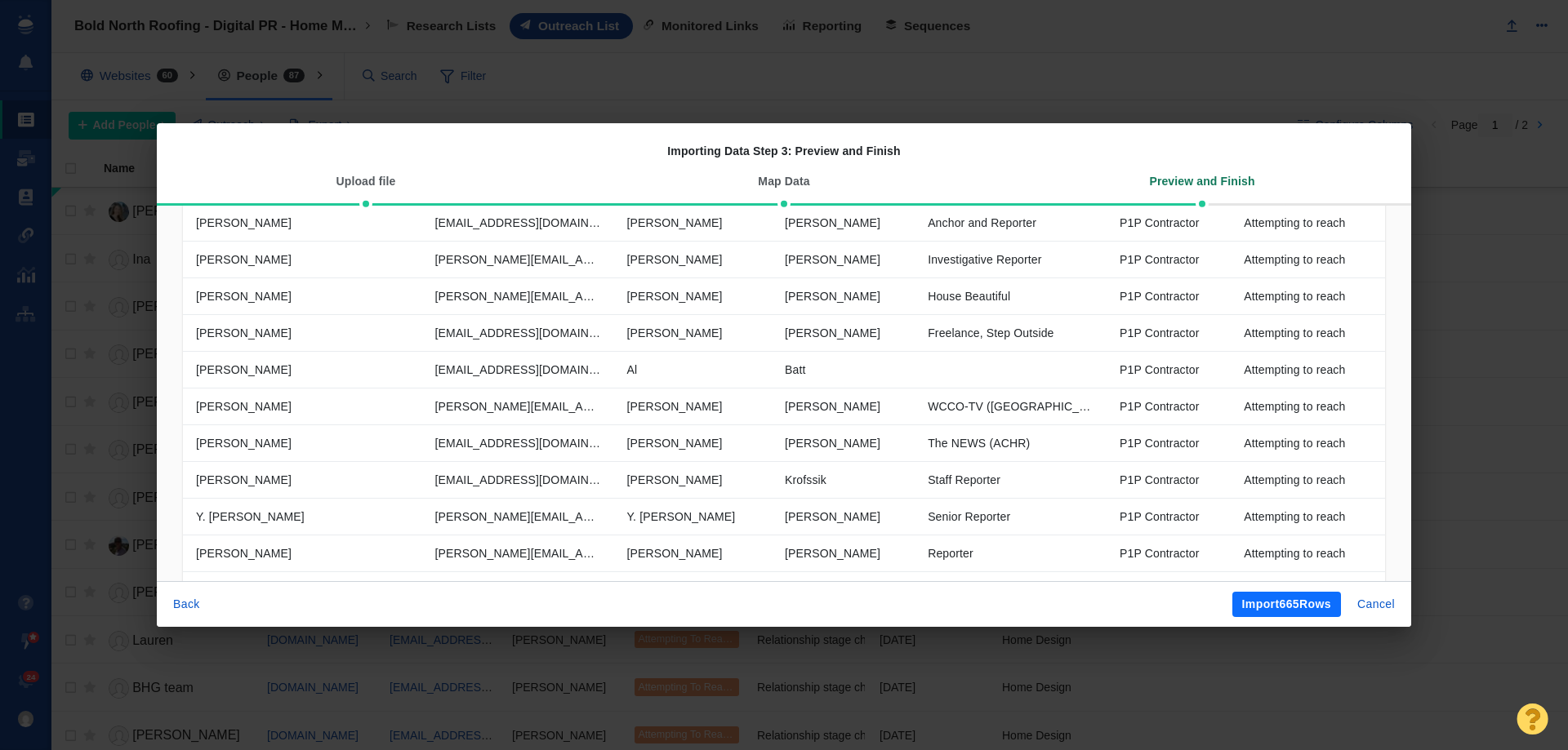
click at [1271, 588] on div "Back Import 665 Rows Cancel" at bounding box center [783, 604] width 1254 height 47
click at [1276, 600] on button "Import 665 Rows" at bounding box center [1287, 605] width 109 height 26
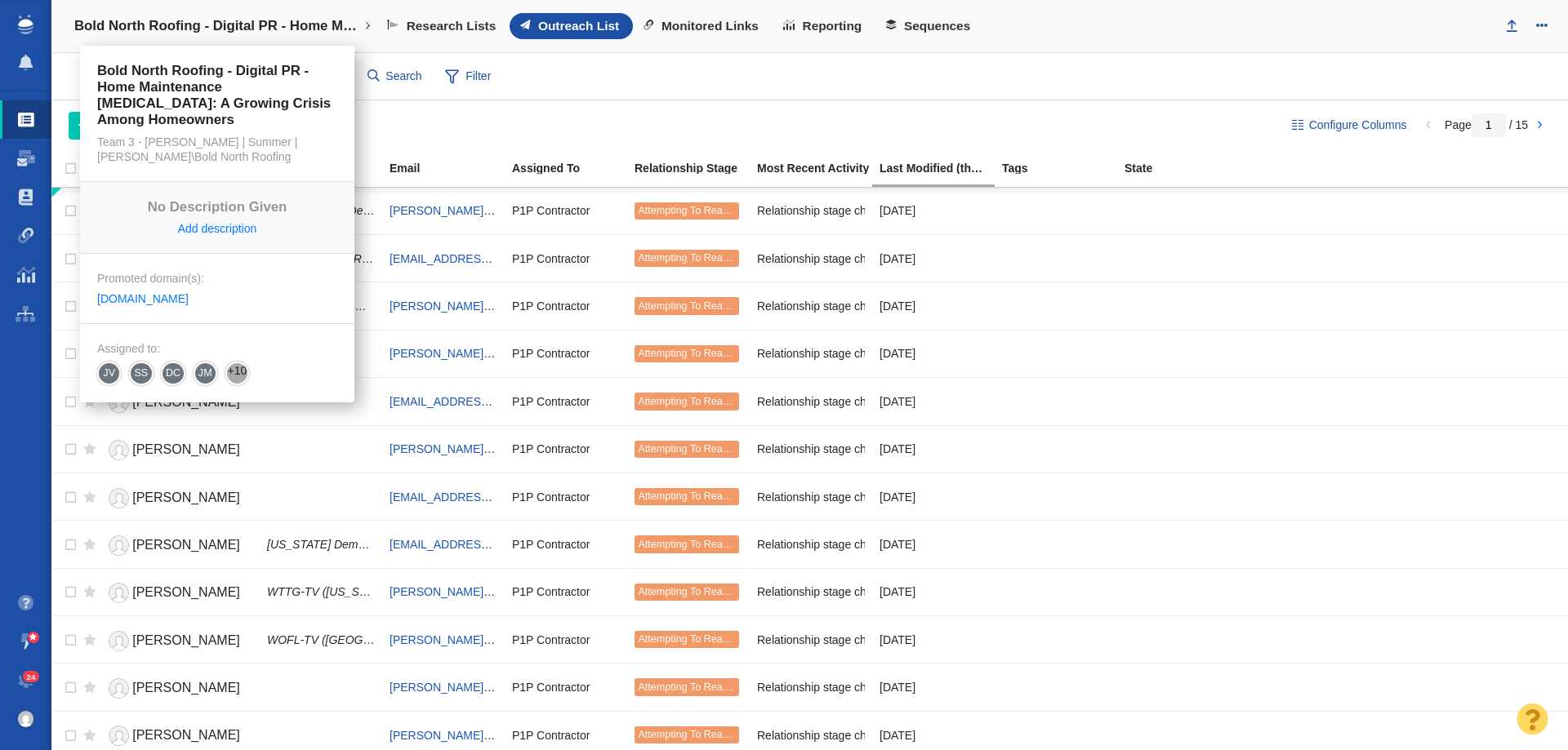
click at [236, 27] on h4 "Bold North Roofing - Digital PR - Home Maintenance [MEDICAL_DATA]: A Growing Cr…" at bounding box center [217, 26] width 286 height 16
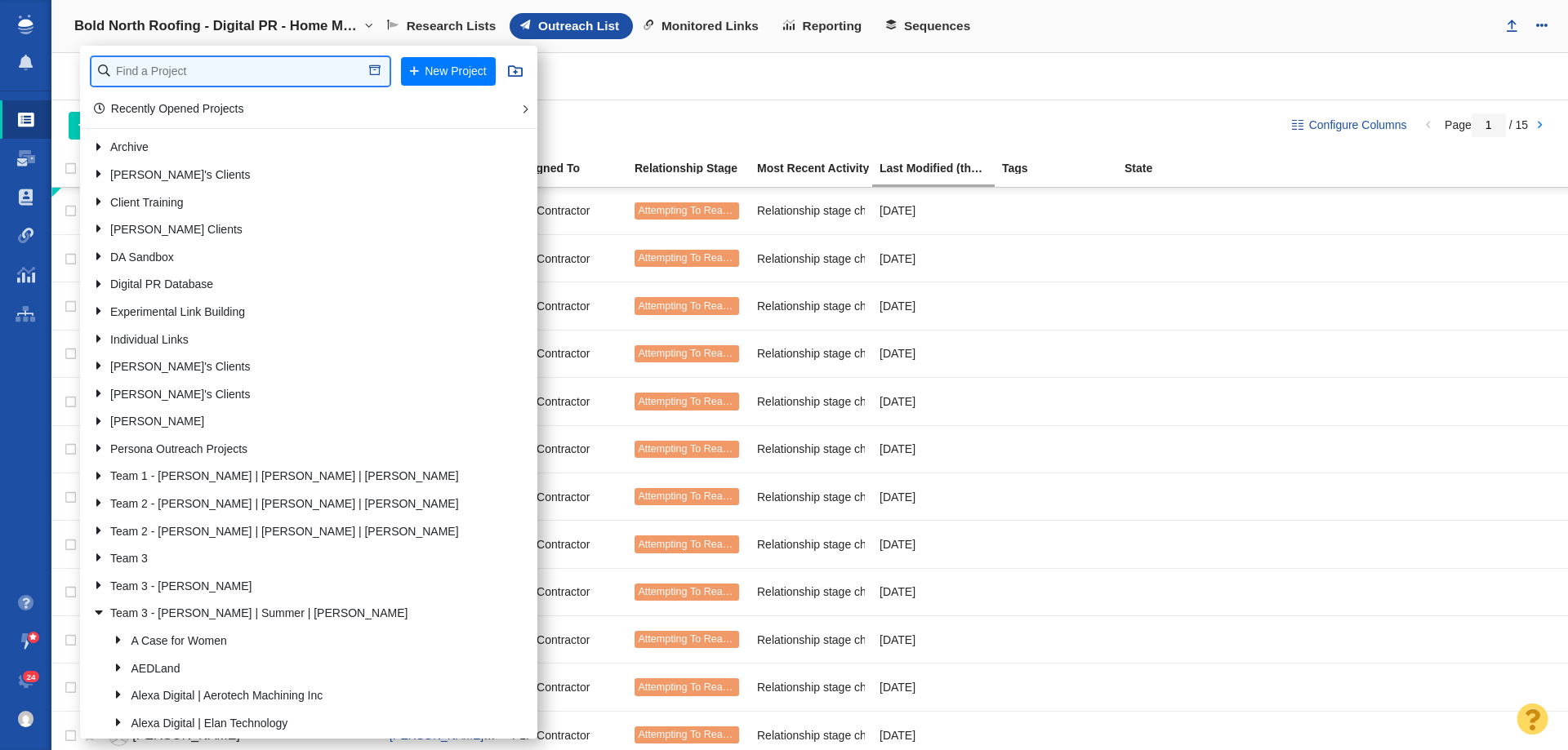
click at [215, 70] on input "text" at bounding box center [240, 71] width 298 height 29
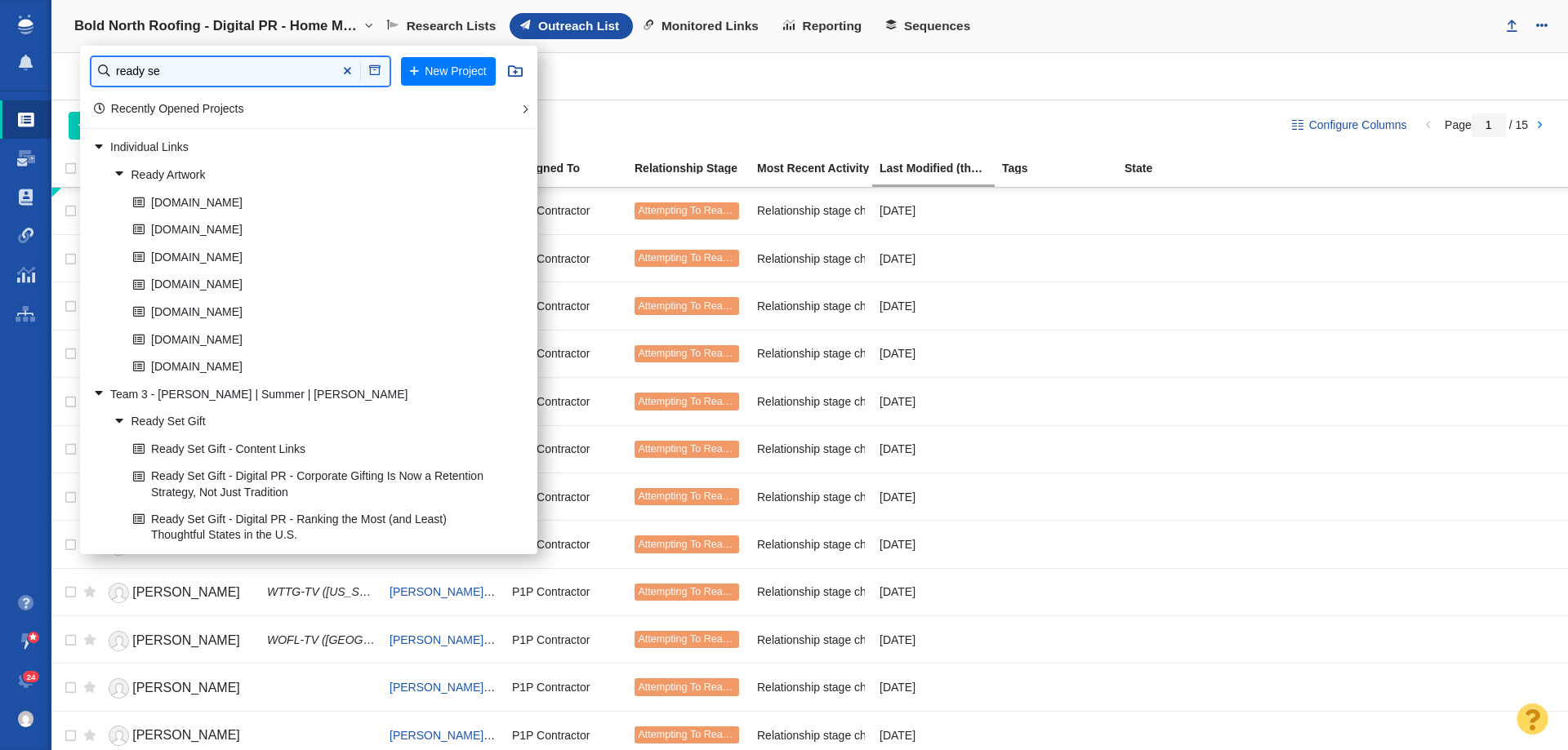
type input "ready se"
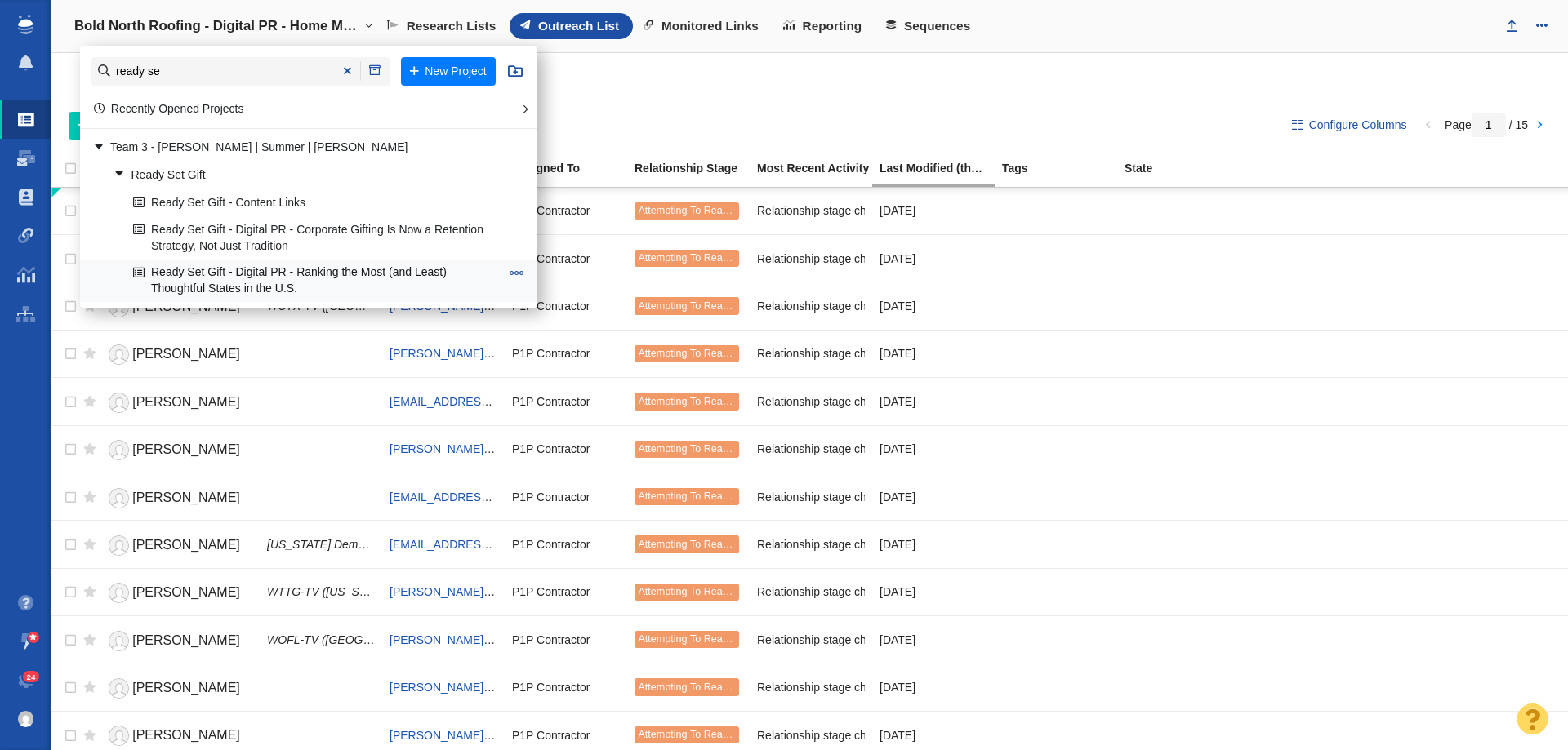
click at [221, 291] on link "Ready Set Gift - Digital PR - Ranking the Most (and Least) Thoughtful States in…" at bounding box center [316, 280] width 375 height 41
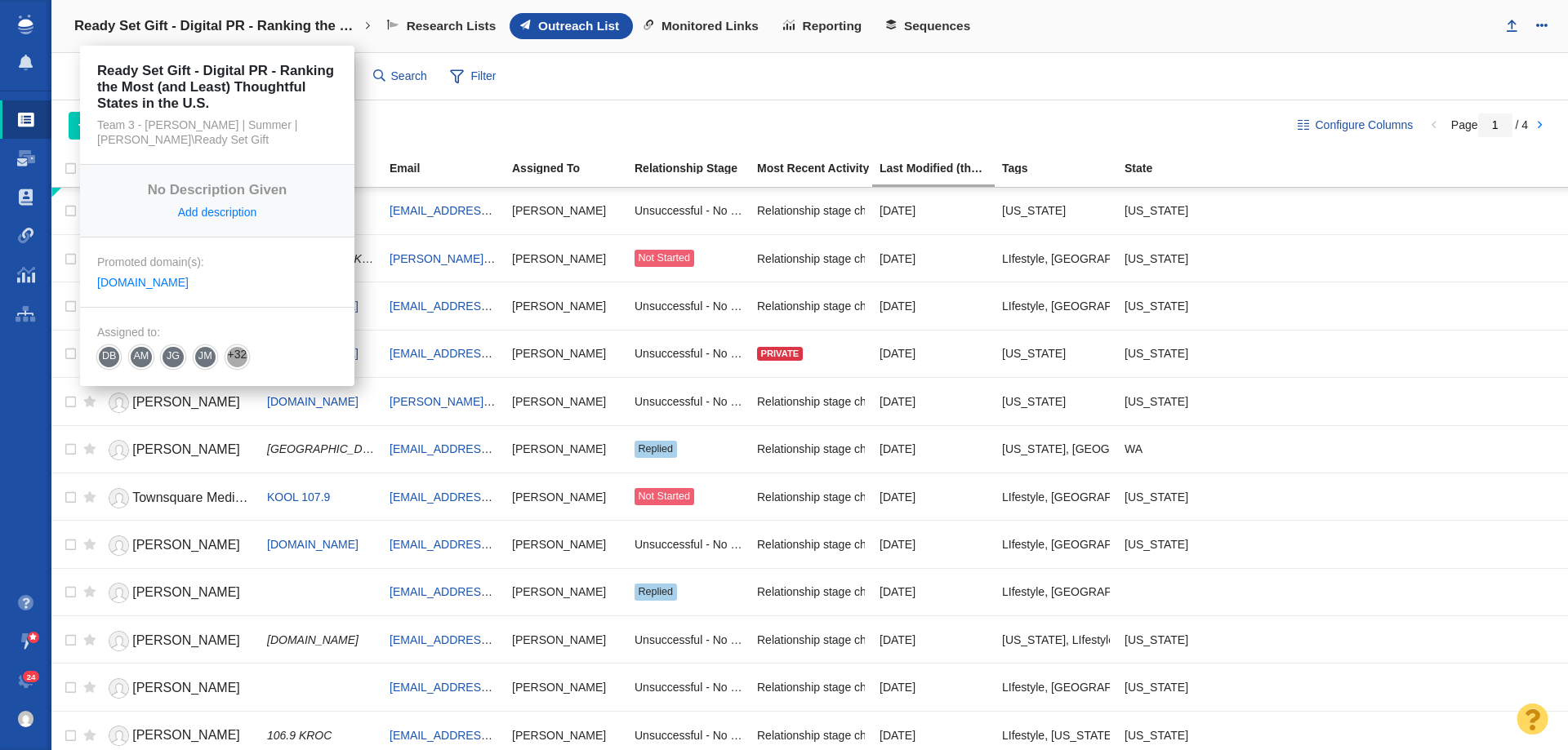
click at [175, 24] on h4 "Ready Set Gift - Digital PR - Ranking the Most (and Least) Thoughtful States in…" at bounding box center [217, 26] width 286 height 16
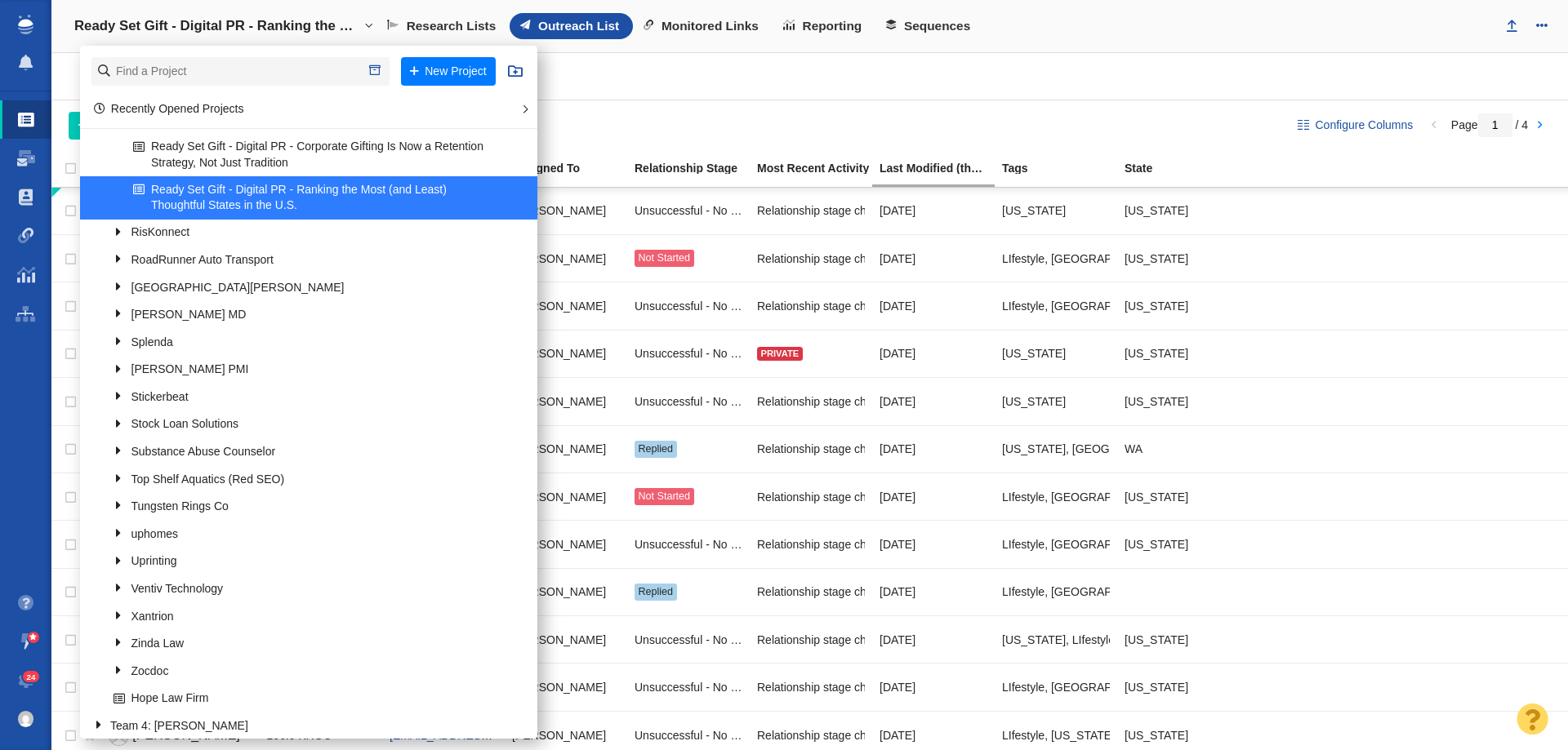
scroll to position [1633, 0]
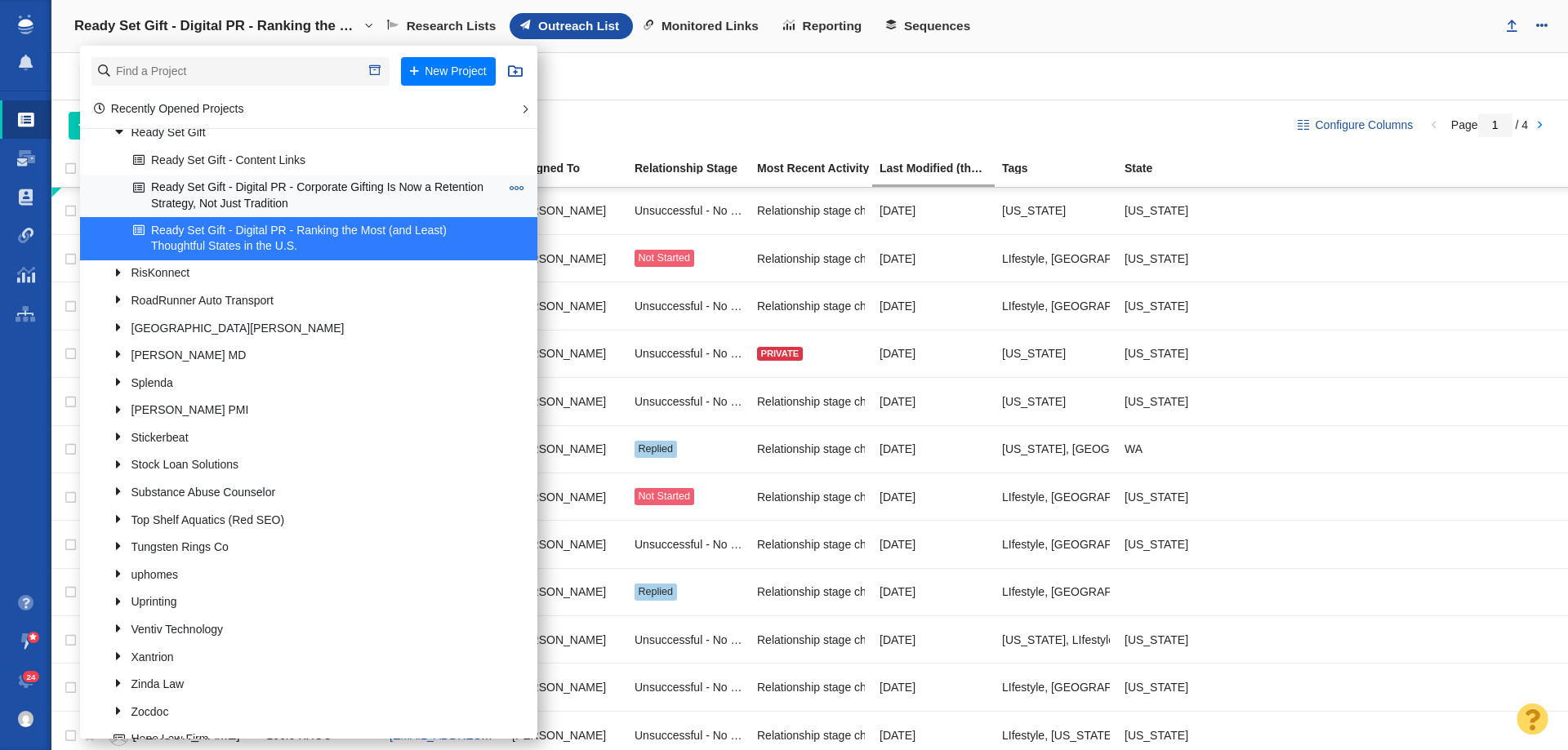
click at [245, 183] on link "Ready Set Gift - Digital PR - Corporate Gifting Is Now a Retention Strategy, No…" at bounding box center [316, 195] width 375 height 41
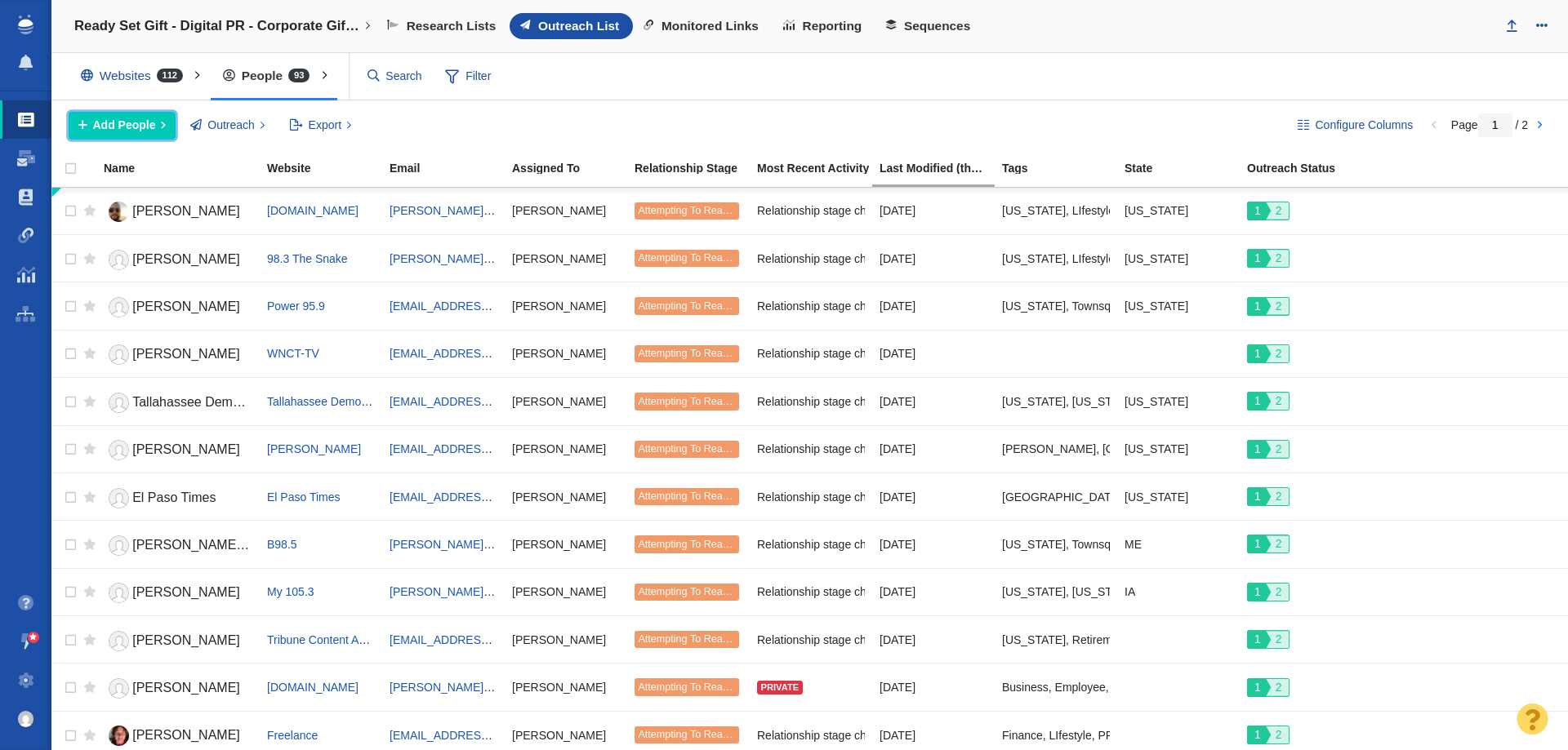
click at [149, 123] on span "Add People" at bounding box center [125, 125] width 63 height 17
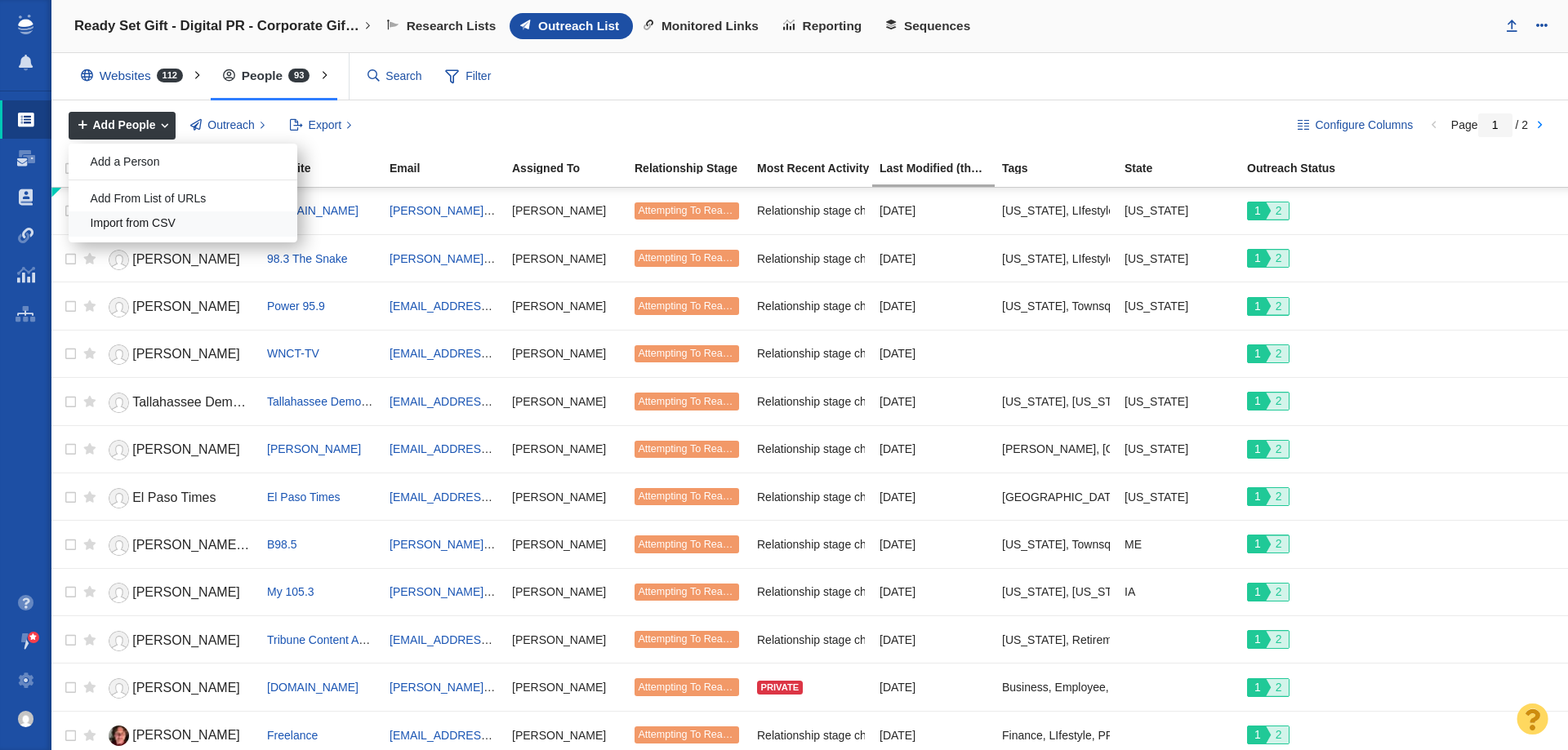
click at [169, 218] on div "Import from CSV" at bounding box center [182, 225] width 229 height 26
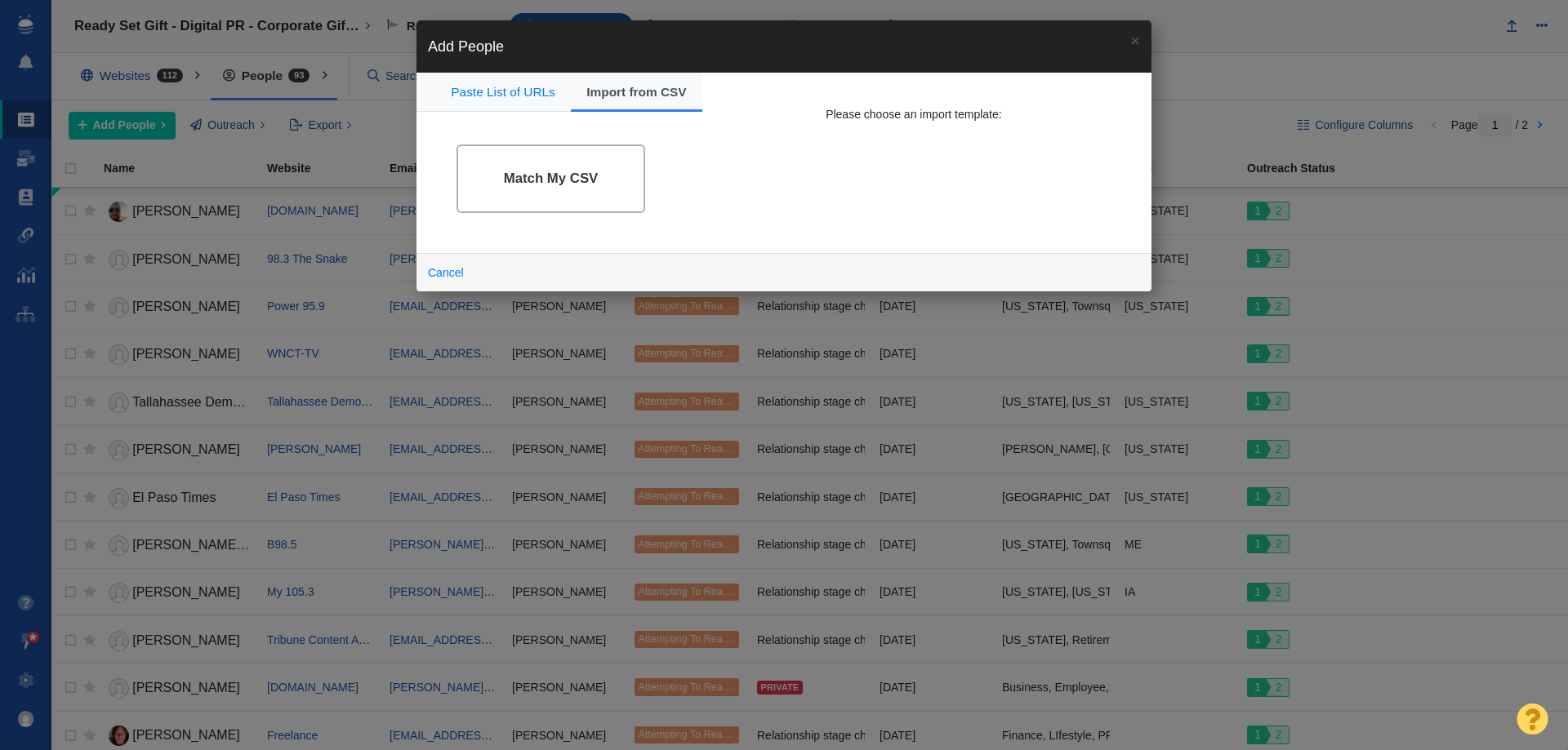
click at [578, 194] on link "Match My CSV" at bounding box center [550, 179] width 189 height 69
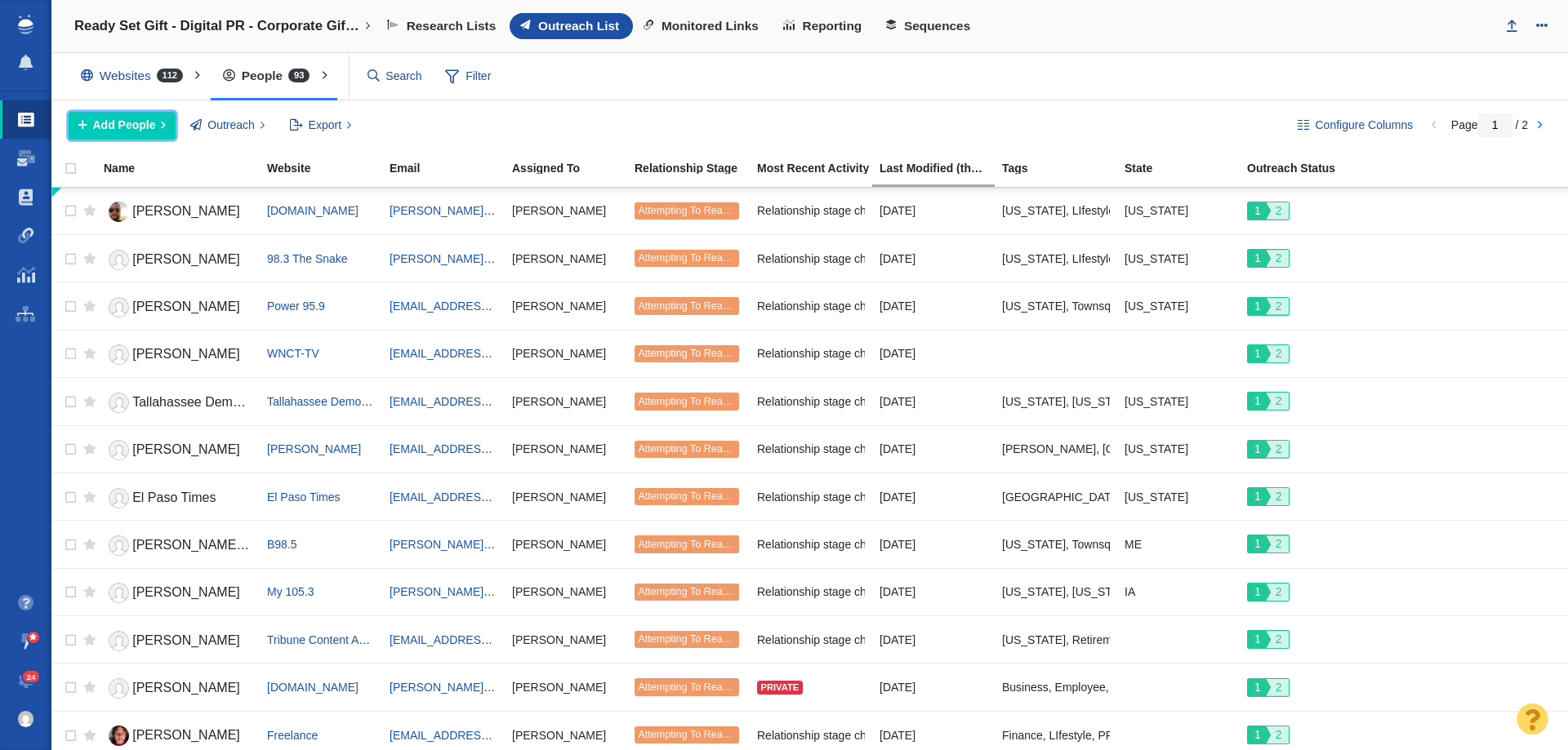
click at [137, 119] on span "Add People" at bounding box center [125, 125] width 63 height 17
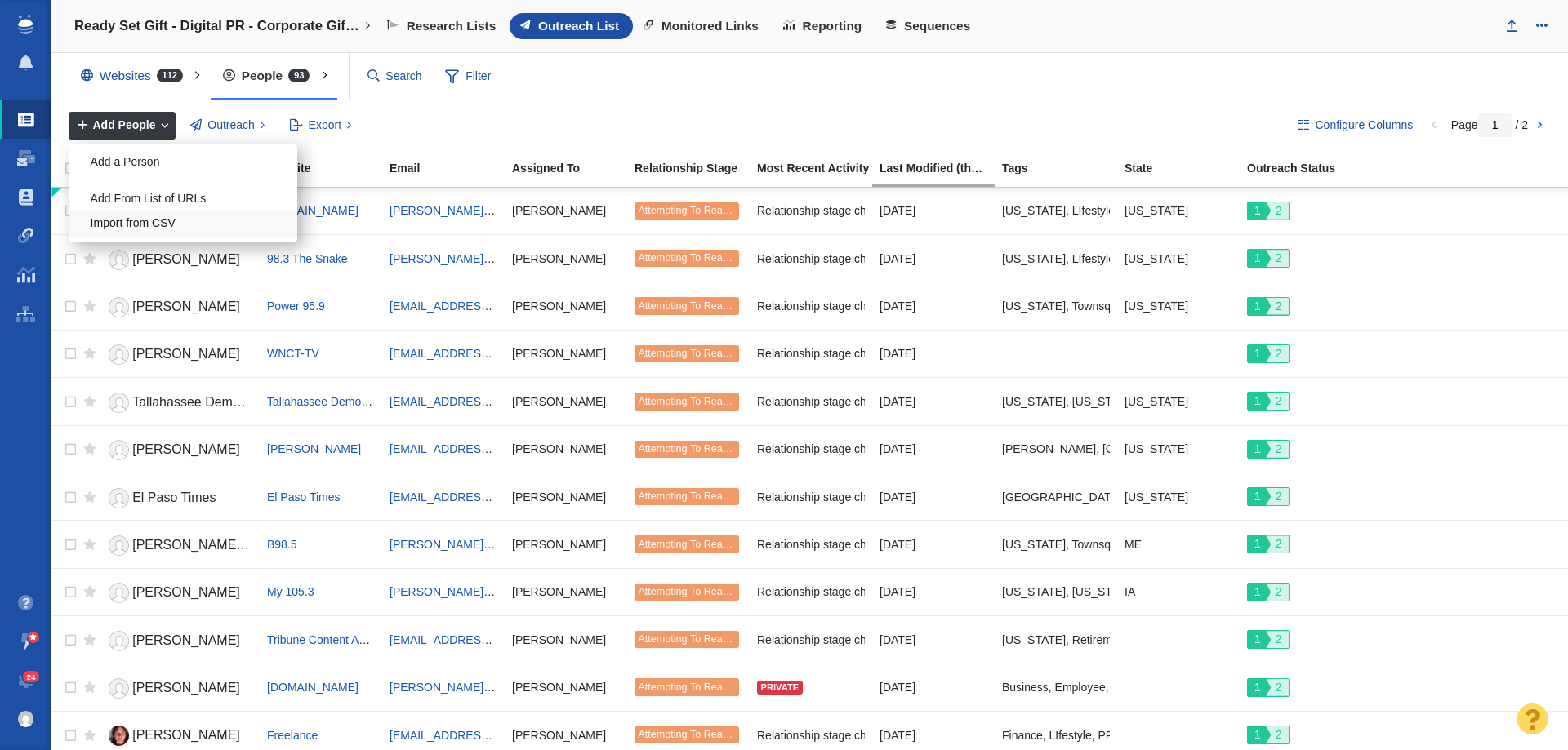
click at [154, 218] on div "Import from CSV" at bounding box center [182, 225] width 229 height 26
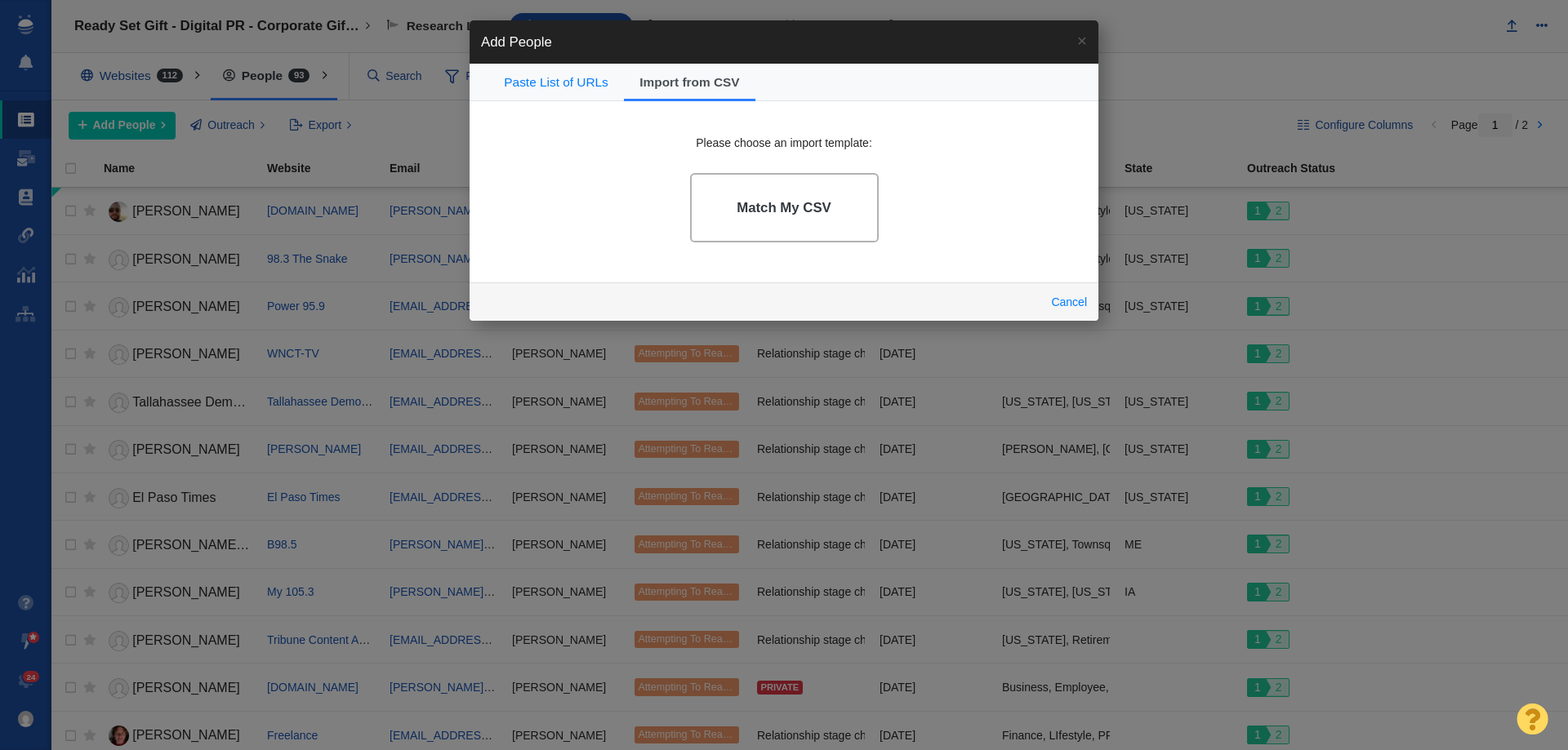
drag, startPoint x: 879, startPoint y: 197, endPoint x: 872, endPoint y: 204, distance: 9.9
click at [874, 202] on div "Match My CSV" at bounding box center [784, 208] width 200 height 81
click at [865, 208] on link "Match My CSV" at bounding box center [784, 208] width 189 height 69
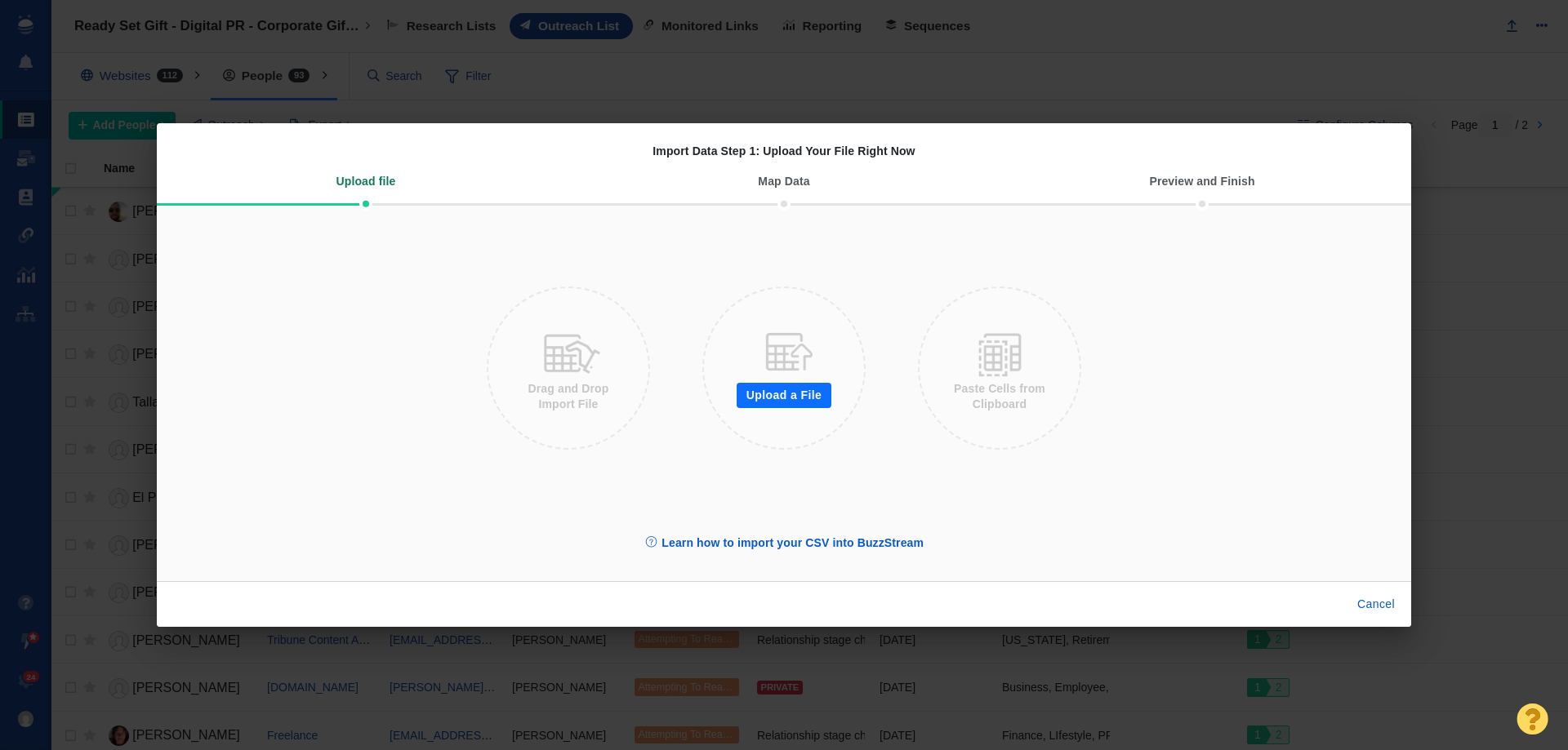
click at [807, 396] on button "Upload a File" at bounding box center [784, 396] width 95 height 26
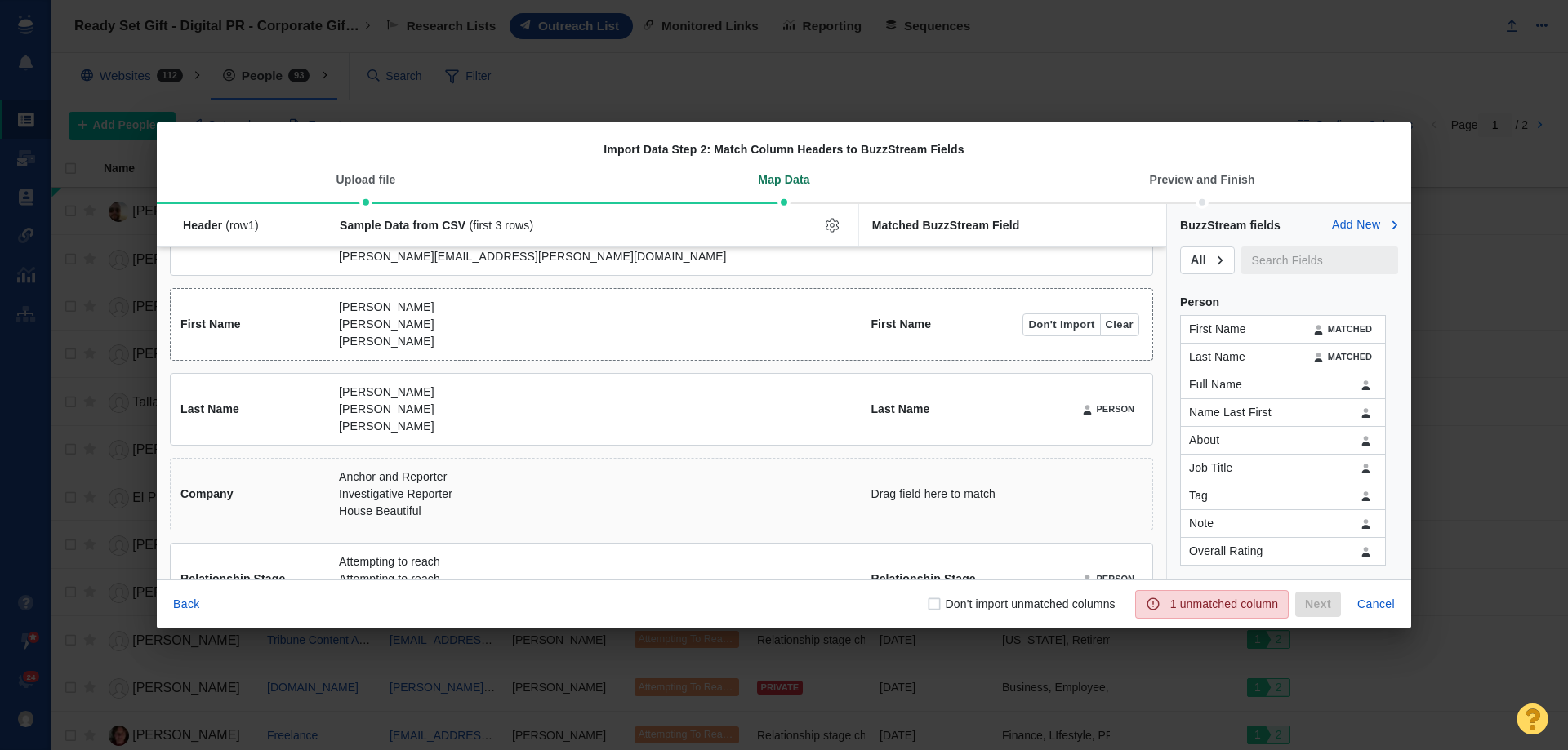
scroll to position [163, 0]
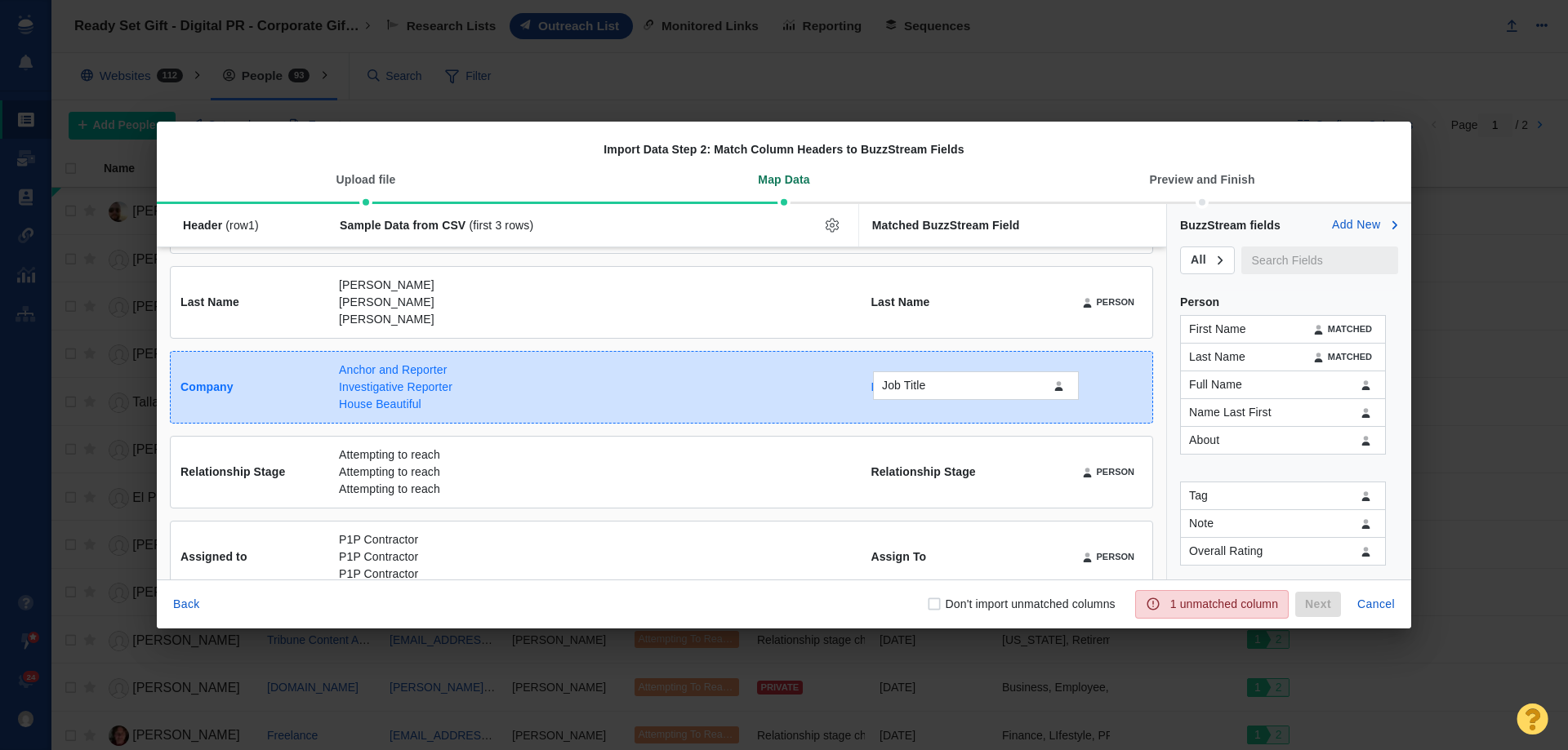
drag, startPoint x: 1215, startPoint y: 478, endPoint x: 907, endPoint y: 395, distance: 319.0
click at [907, 395] on div "Job Title Header (row 1 ) Sample Data from CSV (first 3 rows) Matched BuzzStrea…" at bounding box center [783, 391] width 1254 height 375
checkbox input "true"
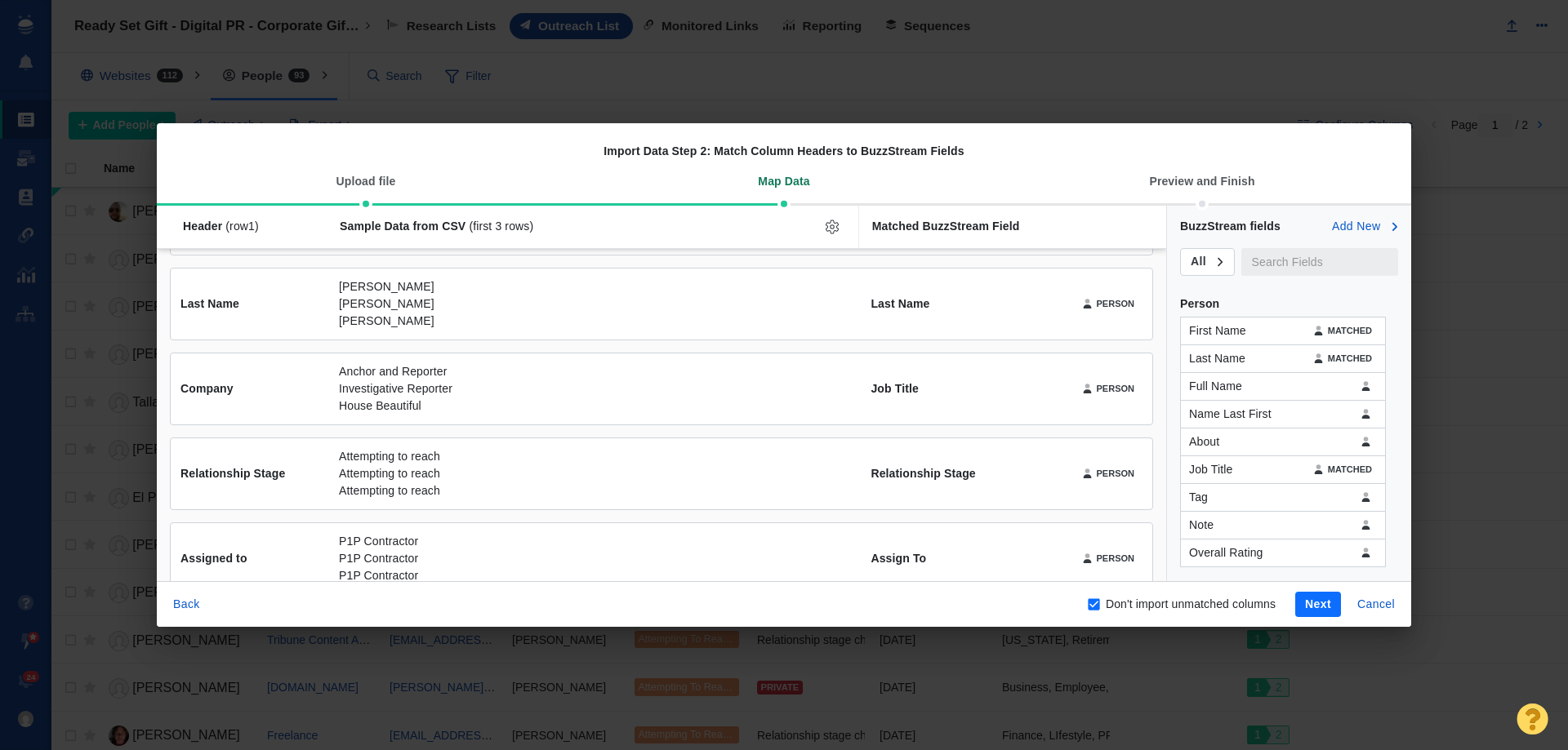
click at [1305, 609] on button "Next" at bounding box center [1318, 605] width 46 height 26
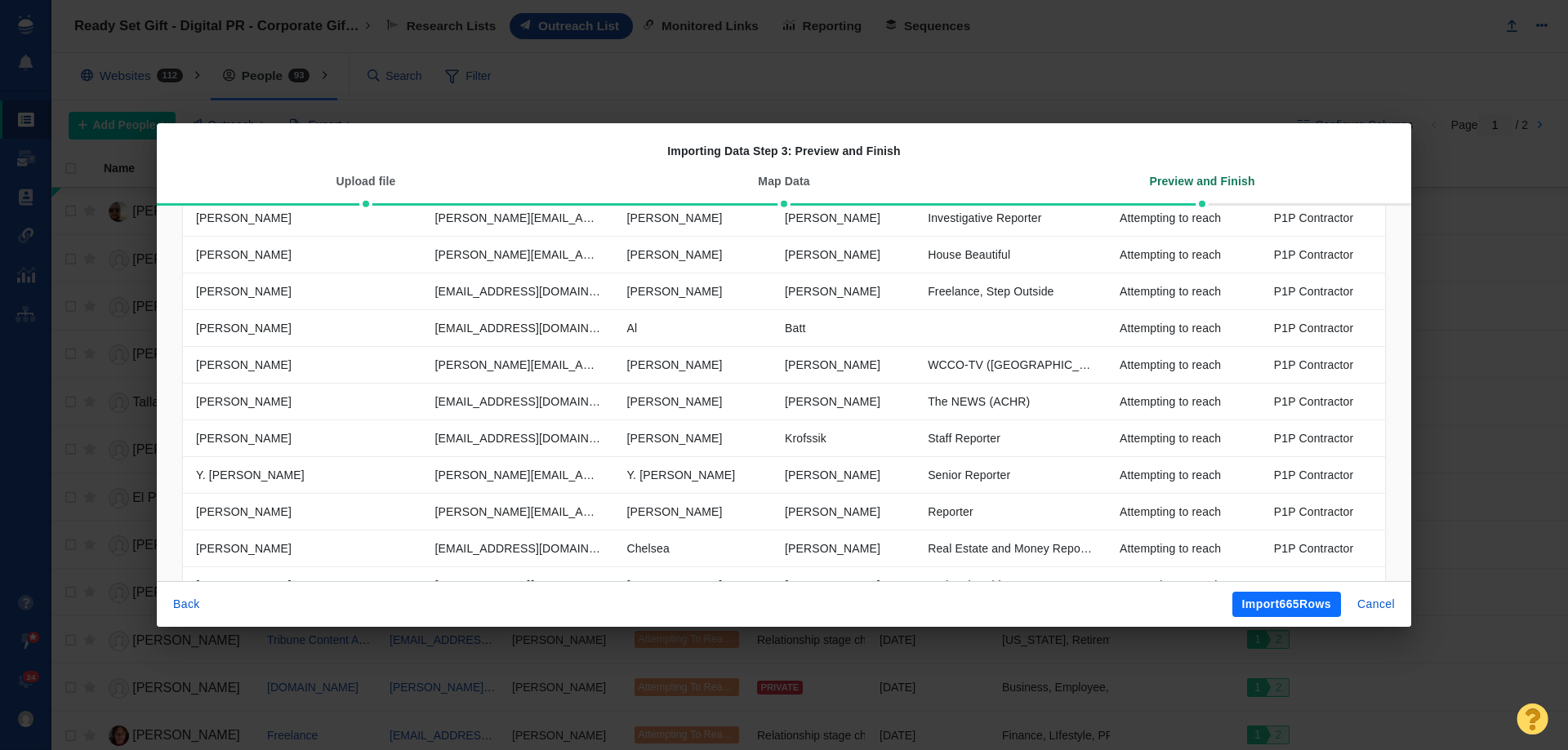
scroll to position [468, 0]
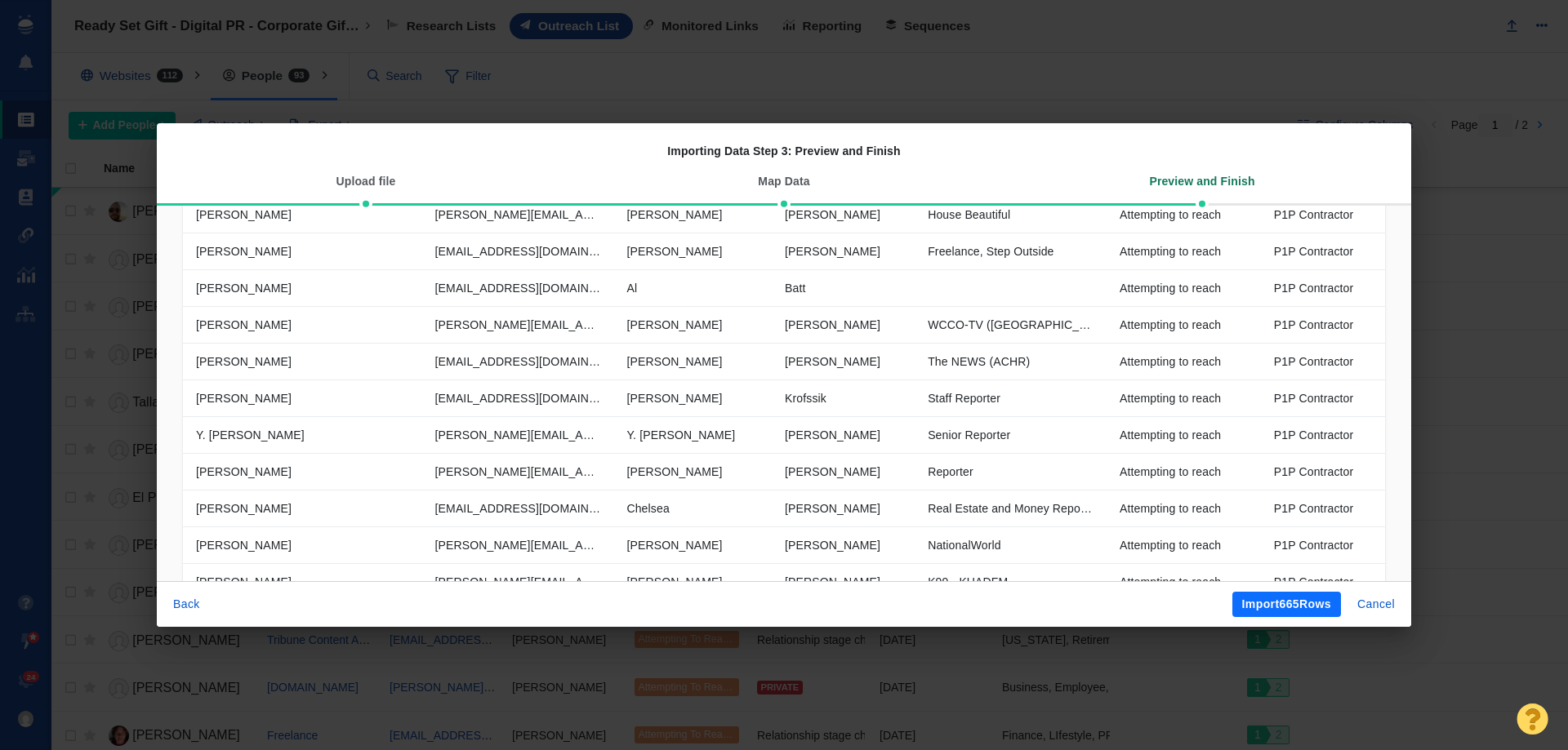
click at [1265, 598] on button "Import 665 Rows" at bounding box center [1287, 605] width 109 height 26
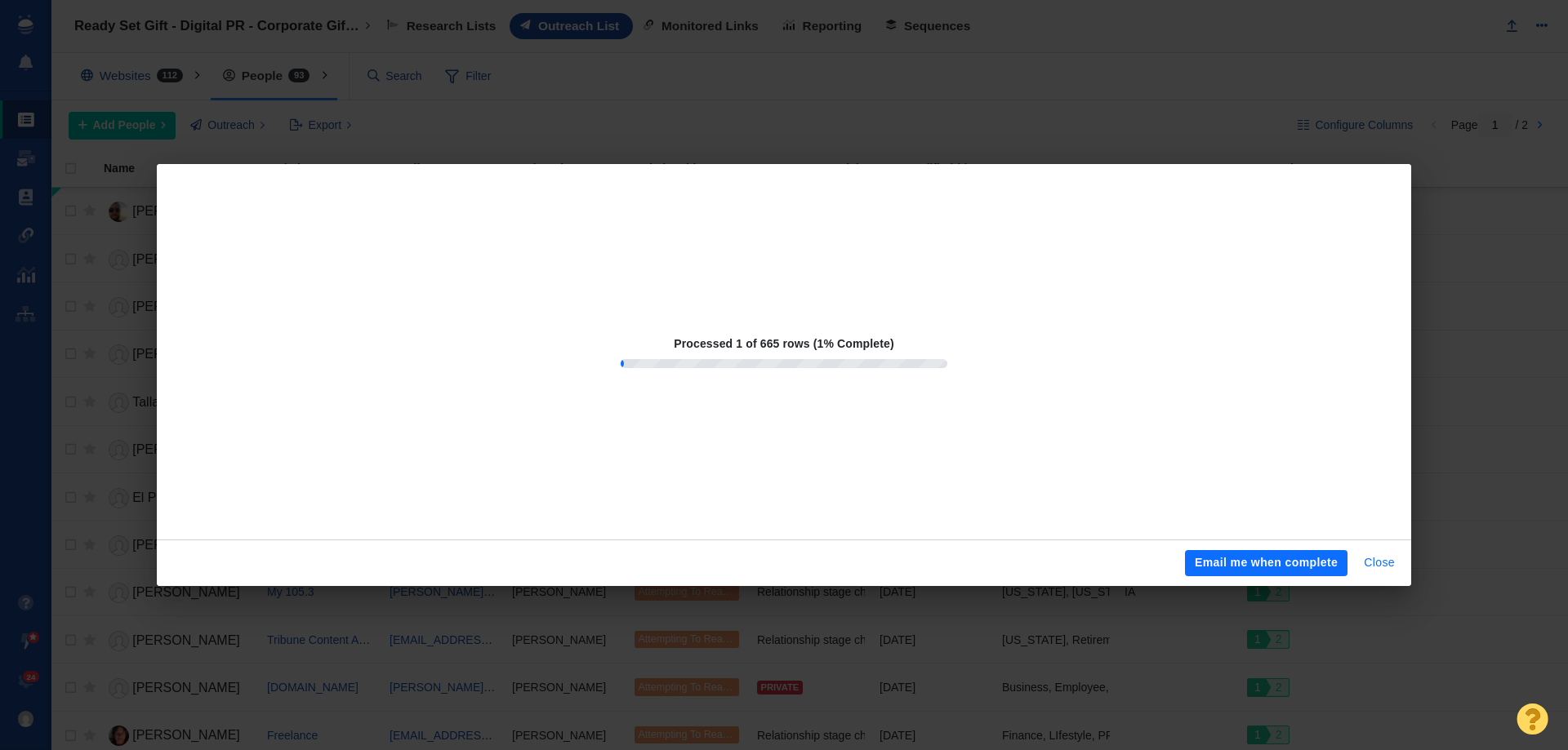
click at [1361, 553] on button "Close" at bounding box center [1379, 563] width 50 height 26
